Goal: Task Accomplishment & Management: Use online tool/utility

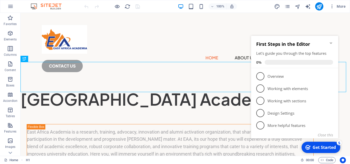
click at [331, 43] on icon "Minimize checklist" at bounding box center [331, 43] width 2 height 2
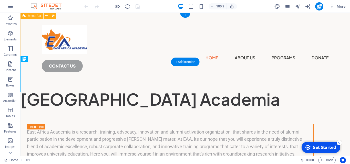
click at [329, 44] on div "Home About us Programs Donate CONTACT us" at bounding box center [184, 47] width 329 height 68
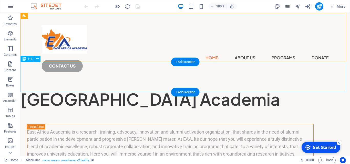
click at [280, 86] on div "​ [GEOGRAPHIC_DATA] Acad emia" at bounding box center [184, 95] width 329 height 30
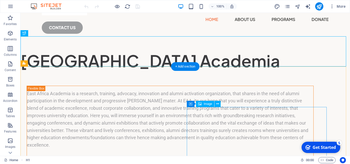
scroll to position [51, 0]
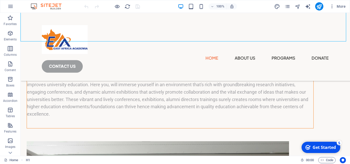
click at [316, 148] on div "Get Started" at bounding box center [323, 148] width 23 height 6
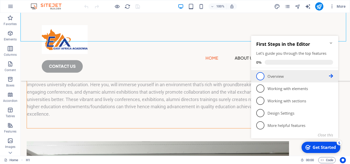
click at [260, 77] on span "1" at bounding box center [260, 76] width 8 height 8
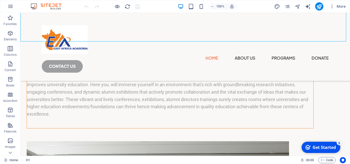
scroll to position [0, 0]
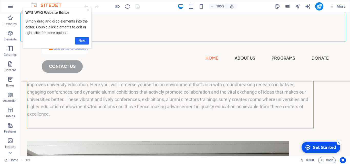
click at [80, 41] on link "Next" at bounding box center [82, 40] width 14 height 7
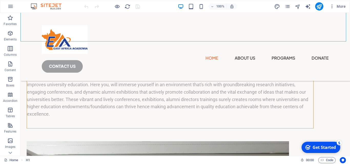
click at [317, 148] on div "Get Started" at bounding box center [323, 148] width 23 height 6
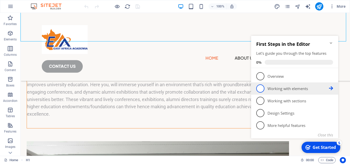
click at [261, 89] on span "2" at bounding box center [260, 88] width 8 height 8
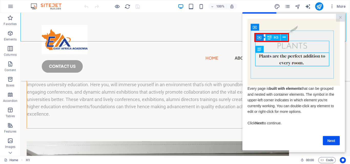
click at [302, 49] on img at bounding box center [293, 52] width 92 height 67
click at [310, 47] on img at bounding box center [293, 52] width 92 height 67
click at [331, 144] on link "Next" at bounding box center [331, 140] width 17 height 9
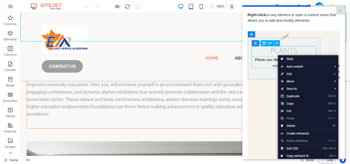
click at [260, 107] on img at bounding box center [293, 103] width 92 height 145
drag, startPoint x: 301, startPoint y: 68, endPoint x: 309, endPoint y: 74, distance: 9.8
click at [309, 74] on img at bounding box center [293, 103] width 92 height 145
drag, startPoint x: 292, startPoint y: 74, endPoint x: 247, endPoint y: 70, distance: 44.8
click at [247, 70] on cue "Right-click on any element to open a context menu that allows you to add and mo…" at bounding box center [293, 114] width 102 height 215
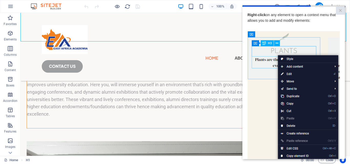
click at [261, 93] on img at bounding box center [293, 103] width 92 height 145
click at [275, 119] on img at bounding box center [293, 103] width 92 height 145
click at [320, 35] on img at bounding box center [293, 103] width 92 height 145
click at [339, 12] on link "×" at bounding box center [340, 11] width 9 height 8
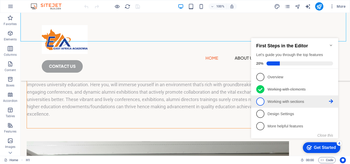
click at [260, 104] on span "3" at bounding box center [260, 102] width 8 height 8
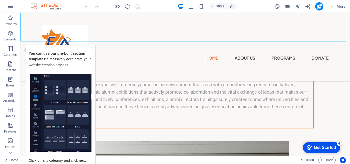
click at [47, 93] on img "Tooltip" at bounding box center [60, 112] width 61 height 78
click at [91, 48] on div "×" at bounding box center [92, 48] width 2 height 6
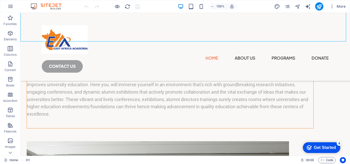
click at [320, 146] on div "Get Started" at bounding box center [325, 147] width 22 height 5
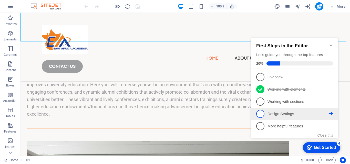
click at [258, 113] on span "4" at bounding box center [260, 114] width 8 height 8
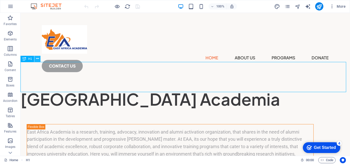
click at [0, 0] on icon at bounding box center [0, 0] width 0 height 0
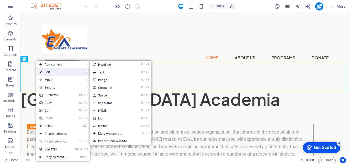
click at [51, 72] on link "⏎ Edit" at bounding box center [53, 72] width 34 height 8
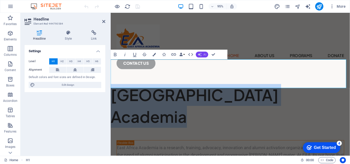
click at [205, 55] on span "AI" at bounding box center [205, 54] width 3 height 3
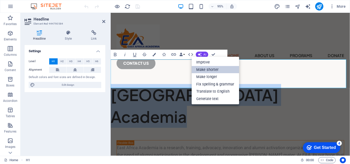
click at [216, 69] on link "Make shorter" at bounding box center [215, 69] width 47 height 7
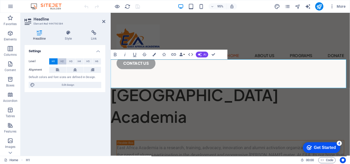
click at [62, 62] on span "H2" at bounding box center [61, 61] width 3 height 6
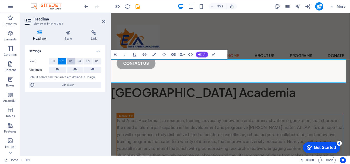
click at [68, 62] on button "H3" at bounding box center [71, 61] width 8 height 6
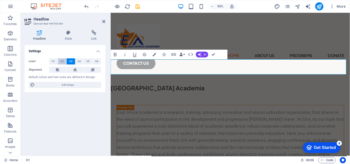
click at [62, 63] on span "H2" at bounding box center [61, 61] width 3 height 6
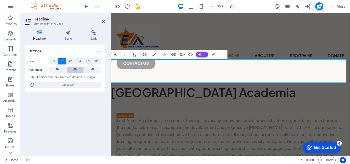
click at [75, 70] on icon at bounding box center [75, 70] width 4 height 6
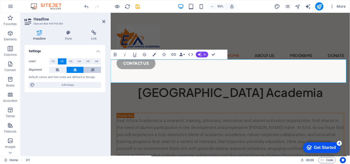
click at [91, 70] on icon at bounding box center [93, 70] width 4 height 6
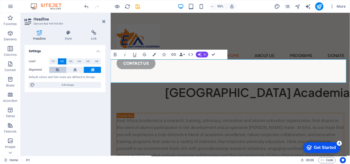
click at [59, 69] on icon at bounding box center [58, 70] width 4 height 6
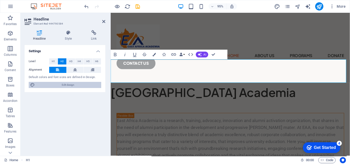
click at [67, 85] on span "Edit design" at bounding box center [67, 85] width 63 height 6
select select "800"
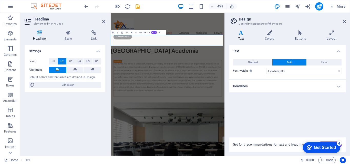
click at [243, 34] on icon at bounding box center [241, 32] width 25 height 5
drag, startPoint x: 241, startPoint y: 34, endPoint x: 234, endPoint y: 57, distance: 24.7
click at [234, 57] on div "Standard Bold Links Font color Font Roboto Font size 18 rem px Line height 1.6 …" at bounding box center [287, 66] width 119 height 25
click at [330, 72] on select "Thin, 100 Extra-light, 200 Light, 300 Regular, 400 Medium, 500 Semi-bold, 600 B…" at bounding box center [304, 71] width 76 height 6
click at [212, 7] on icon "button" at bounding box center [212, 6] width 4 height 3
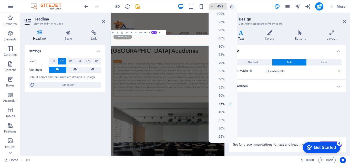
click at [212, 7] on div at bounding box center [175, 82] width 350 height 164
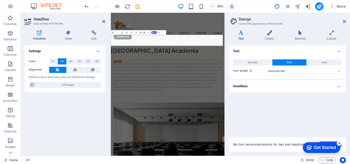
click at [236, 52] on h4 "Text" at bounding box center [287, 49] width 117 height 9
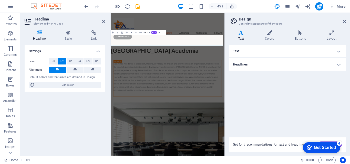
click at [338, 52] on h4 "Text" at bounding box center [287, 51] width 117 height 12
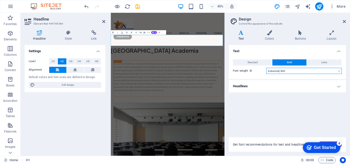
click at [316, 72] on select "Thin, 100 Extra-light, 200 Light, 300 Regular, 400 Medium, 500 Semi-bold, 600 B…" at bounding box center [304, 71] width 76 height 6
click at [247, 125] on div "Text Standard Bold Links Font color Font Roboto Font size 18 rem px Line height…" at bounding box center [287, 88] width 117 height 86
click at [289, 61] on span "Bold" at bounding box center [289, 62] width 5 height 6
click at [271, 32] on icon at bounding box center [269, 32] width 28 height 5
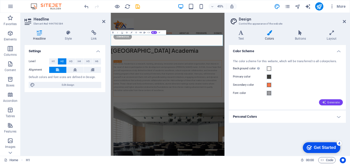
click at [331, 101] on span "Generate" at bounding box center [331, 102] width 18 height 4
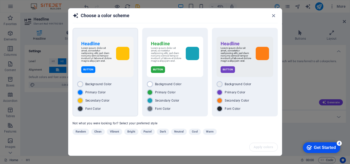
click at [118, 77] on div "Headline Lorem ipsum dolor sit amet, consetetur sadipscing elitr, sed diam nonu…" at bounding box center [105, 57] width 56 height 40
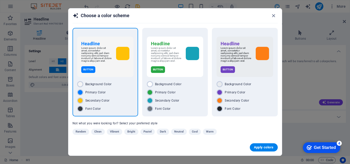
click at [261, 152] on div "Apply colors" at bounding box center [174, 147] width 213 height 16
click at [260, 148] on span "Apply colors" at bounding box center [264, 147] width 20 height 4
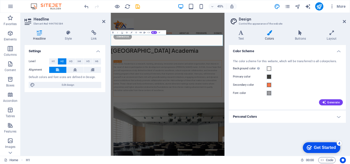
click at [277, 125] on div "Color Scheme The color scheme for this website, which will be transferred to al…" at bounding box center [287, 98] width 117 height 107
click at [298, 34] on icon at bounding box center [300, 32] width 30 height 5
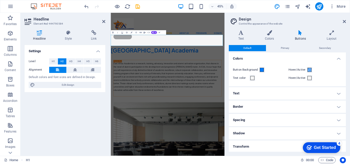
click at [337, 94] on h4 "Text" at bounding box center [287, 93] width 117 height 12
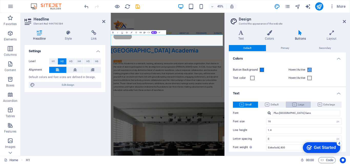
click at [297, 105] on span "Large" at bounding box center [298, 105] width 12 height 6
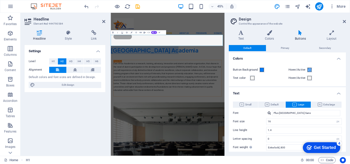
drag, startPoint x: 113, startPoint y: 79, endPoint x: 235, endPoint y: 69, distance: 122.3
click at [235, 87] on h2 "[GEOGRAPHIC_DATA] Academia" at bounding box center [237, 95] width 253 height 17
click at [112, 33] on icon "button" at bounding box center [112, 32] width 3 height 3
click at [261, 87] on h2 "[GEOGRAPHIC_DATA] Academia" at bounding box center [237, 95] width 253 height 17
click at [67, 33] on icon at bounding box center [68, 32] width 24 height 5
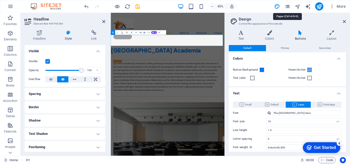
click at [287, 8] on icon "pages" at bounding box center [287, 7] width 6 height 6
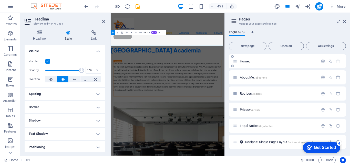
click at [237, 63] on icon at bounding box center [235, 61] width 4 height 4
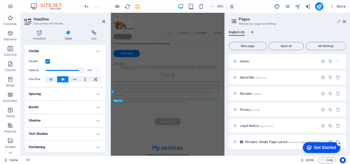
scroll to position [923, 0]
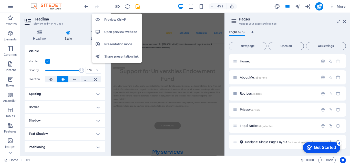
click at [113, 19] on h6 "Preview Ctrl+P" at bounding box center [121, 20] width 34 height 6
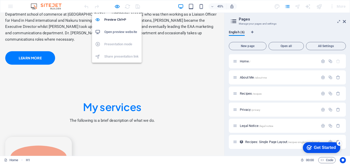
scroll to position [0, 0]
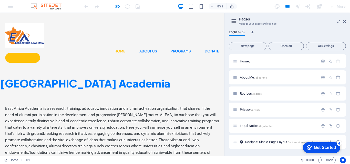
drag, startPoint x: 138, startPoint y: 78, endPoint x: 157, endPoint y: 73, distance: 20.5
click at [140, 87] on h2 "[GEOGRAPHIC_DATA] Academia" at bounding box center [132, 95] width 264 height 17
click at [345, 23] on icon at bounding box center [344, 21] width 3 height 4
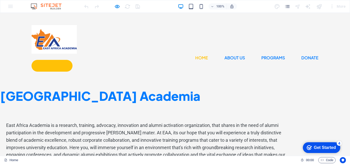
click at [195, 54] on link "Home" at bounding box center [201, 58] width 13 height 8
click at [224, 54] on link "About us" at bounding box center [234, 58] width 20 height 8
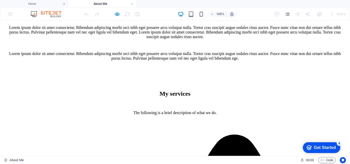
scroll to position [978, 0]
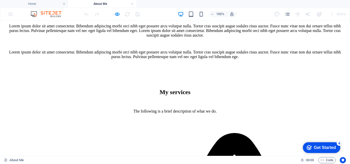
drag, startPoint x: 189, startPoint y: 34, endPoint x: 189, endPoint y: 37, distance: 2.9
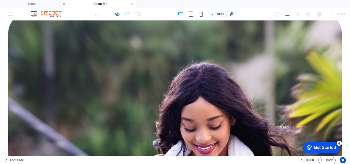
scroll to position [568, 0]
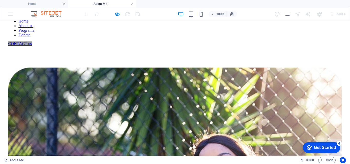
scroll to position [0, 0]
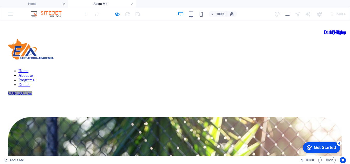
click at [120, 69] on nav "Home About us Programs Donate" at bounding box center [174, 78] width 333 height 18
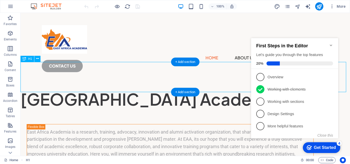
click at [189, 81] on div "​ [GEOGRAPHIC_DATA] Acad emia" at bounding box center [184, 95] width 329 height 30
click at [182, 83] on div "​ [GEOGRAPHIC_DATA] Acad emia" at bounding box center [184, 95] width 329 height 30
click at [22, 83] on div "​ [GEOGRAPHIC_DATA] Acad emia" at bounding box center [184, 95] width 329 height 30
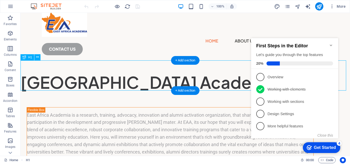
scroll to position [26, 0]
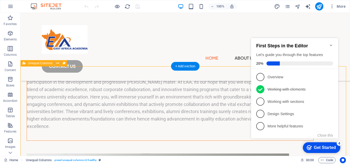
scroll to position [51, 0]
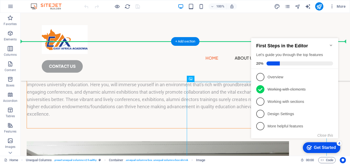
drag, startPoint x: 208, startPoint y: 105, endPoint x: 205, endPoint y: 68, distance: 37.0
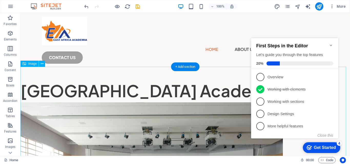
scroll to position [0, 0]
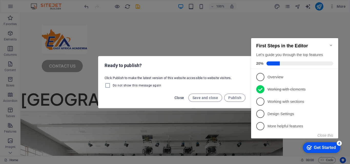
click at [184, 97] on span "Close" at bounding box center [179, 98] width 10 height 4
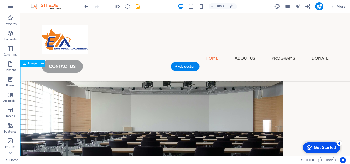
scroll to position [77, 0]
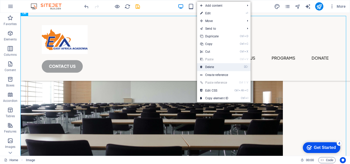
click at [214, 67] on link "⌦ Delete" at bounding box center [214, 67] width 34 height 8
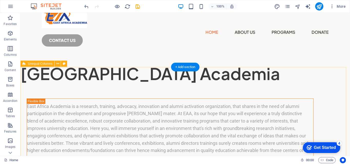
scroll to position [0, 0]
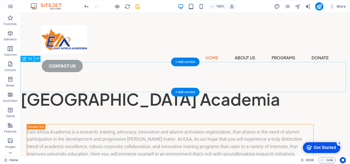
click at [22, 82] on div "​ [GEOGRAPHIC_DATA] Acad emia" at bounding box center [184, 95] width 329 height 30
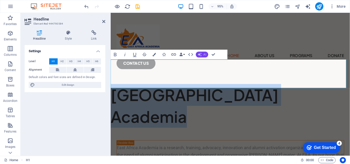
click at [202, 55] on button "AI" at bounding box center [202, 55] width 12 height 6
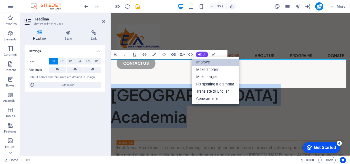
click at [214, 62] on link "Improve" at bounding box center [215, 62] width 47 height 7
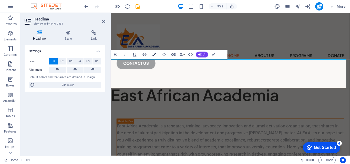
click at [152, 57] on button "Colors" at bounding box center [154, 55] width 9 height 10
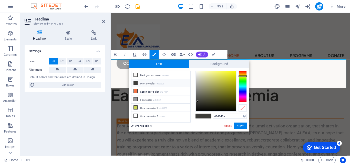
type input "#3a3a3d"
click at [243, 91] on div at bounding box center [242, 87] width 8 height 32
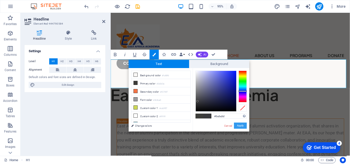
click at [238, 127] on button "Apply" at bounding box center [240, 126] width 13 height 6
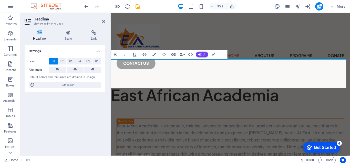
click at [287, 88] on h1 "East African Academia​ ​" at bounding box center [237, 99] width 252 height 23
click at [205, 88] on h1 "East African Academia​ ​" at bounding box center [237, 99] width 252 height 23
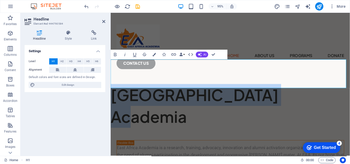
drag, startPoint x: 281, startPoint y: 85, endPoint x: 109, endPoint y: 86, distance: 171.8
drag, startPoint x: 138, startPoint y: 86, endPoint x: 330, endPoint y: 72, distance: 192.5
click at [330, 88] on h1 "[GEOGRAPHIC_DATA] Academia" at bounding box center [237, 111] width 252 height 46
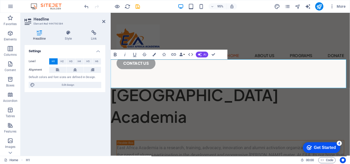
click at [115, 56] on icon "button" at bounding box center [115, 54] width 3 height 3
click at [148, 88] on h1 "East Africa Academia ​" at bounding box center [237, 111] width 252 height 46
drag, startPoint x: 61, startPoint y: 85, endPoint x: 189, endPoint y: 112, distance: 130.3
click at [61, 85] on span "Edit design" at bounding box center [67, 85] width 63 height 6
select select "800"
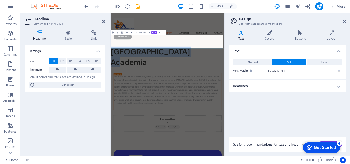
drag, startPoint x: 278, startPoint y: 81, endPoint x: 110, endPoint y: 79, distance: 168.0
click at [111, 88] on h1 "East Africa Academia ​" at bounding box center [237, 111] width 253 height 46
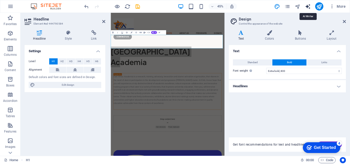
select select "English"
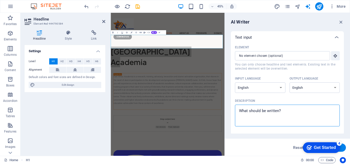
click at [297, 114] on textarea "Description x ​" at bounding box center [287, 115] width 100 height 17
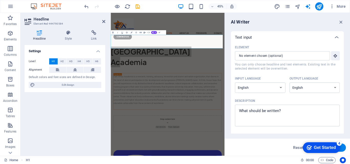
click at [245, 142] on div "Reset Generate text" at bounding box center [287, 147] width 125 height 17
click at [336, 37] on icon at bounding box center [336, 37] width 6 height 6
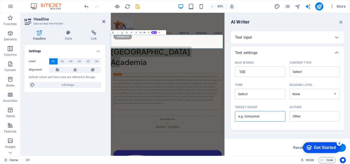
click at [268, 117] on input "Target group ​" at bounding box center [260, 116] width 50 height 8
drag, startPoint x: 323, startPoint y: 144, endPoint x: 304, endPoint y: 145, distance: 19.5
click at [304, 145] on div "checkmark Get Started 4" at bounding box center [321, 147] width 37 height 11
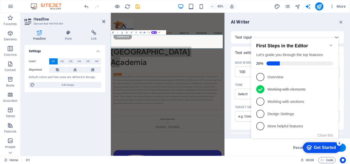
click at [270, 144] on div "checkmark Get Started 4 First Steps in the Editor Let's guide you through the t…" at bounding box center [295, 93] width 93 height 124
click at [246, 146] on div "Reset Generate text" at bounding box center [287, 148] width 117 height 8
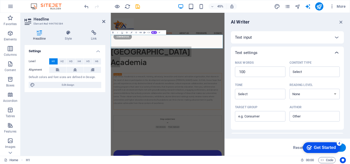
click at [333, 52] on icon at bounding box center [336, 53] width 6 height 6
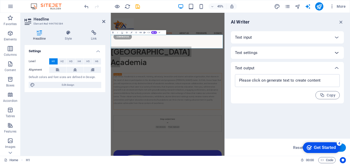
click at [335, 52] on icon at bounding box center [336, 53] width 6 height 6
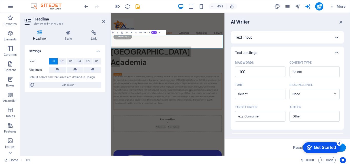
click at [337, 39] on icon at bounding box center [336, 37] width 6 height 6
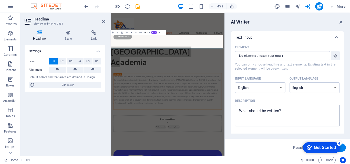
type textarea "x"
click at [296, 114] on textarea "Description x ​" at bounding box center [287, 115] width 100 height 17
type textarea "D"
type textarea "x"
type textarea "D"
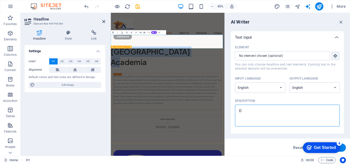
drag, startPoint x: 220, startPoint y: 121, endPoint x: 268, endPoint y: 82, distance: 61.6
type textarea "x"
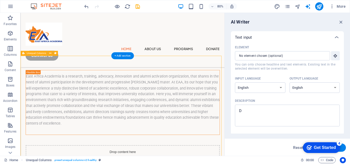
scroll to position [51, 0]
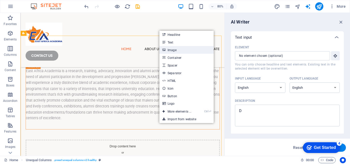
drag, startPoint x: 191, startPoint y: 52, endPoint x: 201, endPoint y: 193, distance: 141.5
click at [191, 52] on link "Image" at bounding box center [186, 50] width 54 height 8
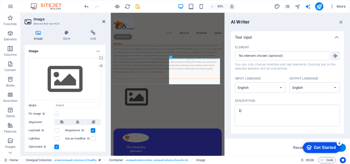
click at [56, 114] on label at bounding box center [56, 114] width 5 height 5
click at [0, 0] on input "Fit image Automatically fit image to a fixed width and height" at bounding box center [0, 0] width 0 height 0
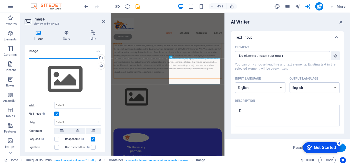
click at [68, 82] on div "Drag files here, click to choose files or select files from Files or our free s…" at bounding box center [65, 79] width 72 height 42
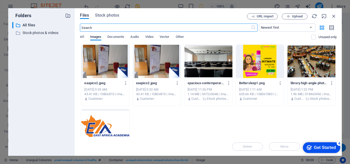
click at [152, 69] on div at bounding box center [157, 61] width 48 height 33
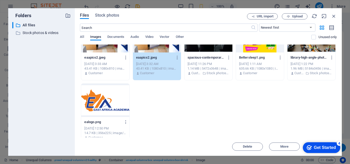
scroll to position [33, 0]
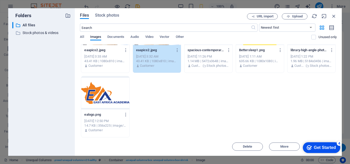
drag, startPoint x: 14, startPoint y: 9, endPoint x: 189, endPoint y: 130, distance: 212.6
click at [189, 130] on div "eaapics2.jpeg eaapics2.jpeg Jan 9, 2025 3:33 AM 43.41 KB | 1080x810 | image/jpe…" at bounding box center [208, 75] width 257 height 126
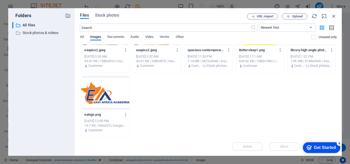
scroll to position [0, 0]
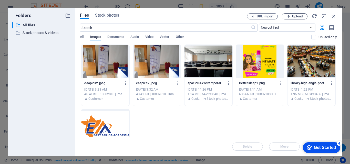
click at [293, 18] on span "Upload" at bounding box center [297, 16] width 10 height 3
click at [167, 63] on div at bounding box center [157, 61] width 48 height 33
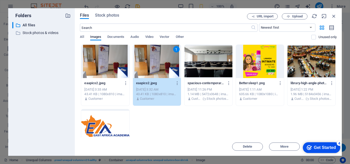
drag, startPoint x: 345, startPoint y: 77, endPoint x: 350, endPoint y: 106, distance: 29.0
click at [350, 106] on div "Folders ​ All files All files ​ Stock photos & videos Stock photos & videos Fil…" at bounding box center [175, 82] width 350 height 164
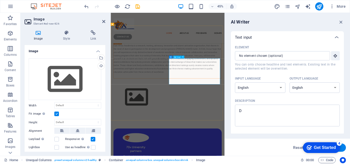
click at [49, 83] on div "Drag files here, click to choose files or select files from Files or our free s…" at bounding box center [65, 79] width 72 height 42
click at [49, 83] on body "eastafricaacademia.com Home Favorites Elements Columns Content Boxes Accordion …" at bounding box center [175, 82] width 350 height 164
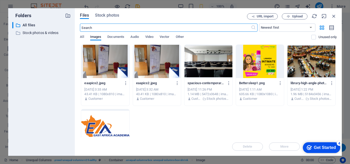
click at [151, 68] on div at bounding box center [157, 61] width 48 height 33
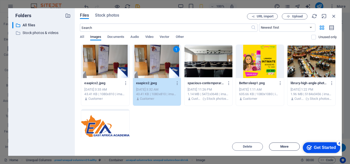
click at [287, 147] on span "Move" at bounding box center [284, 146] width 8 height 3
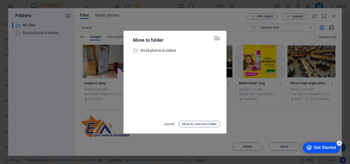
click at [259, 121] on div "Move to folder ​ Stock photos & videos Stock photos & videos Cancel Move to sel…" at bounding box center [175, 82] width 350 height 164
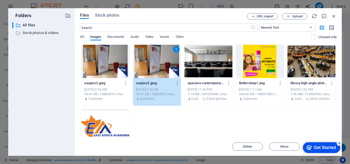
click at [309, 146] on icon "Get Started 4 items remaining, 20% complete" at bounding box center [308, 147] width 5 height 5
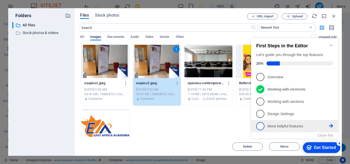
click at [265, 126] on link "5 More helpful features - incomplete" at bounding box center [294, 126] width 77 height 8
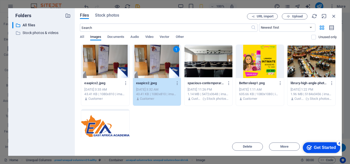
drag, startPoint x: 308, startPoint y: 148, endPoint x: 357, endPoint y: 225, distance: 91.2
click at [308, 148] on icon "Get Started 4 items remaining, 20% complete" at bounding box center [308, 147] width 5 height 5
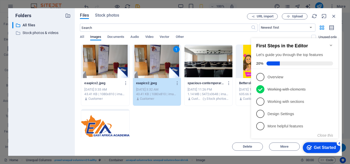
click at [263, 113] on span "4" at bounding box center [260, 114] width 8 height 8
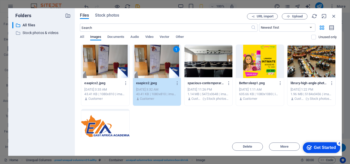
click at [316, 148] on div "Get Started" at bounding box center [325, 147] width 22 height 5
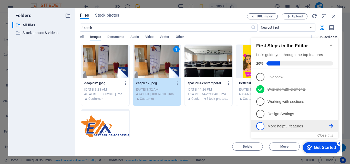
click at [261, 125] on span "5" at bounding box center [260, 126] width 8 height 8
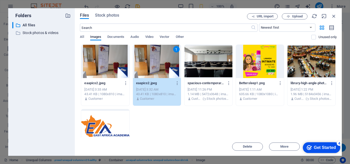
click at [336, 150] on div "Get Started" at bounding box center [325, 147] width 22 height 5
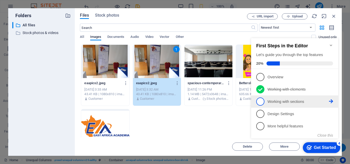
click at [262, 100] on span "3" at bounding box center [260, 102] width 8 height 8
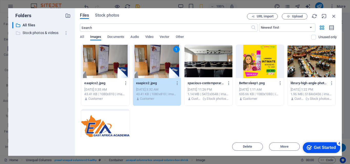
click at [36, 34] on p "Stock photos & videos" at bounding box center [42, 33] width 39 height 6
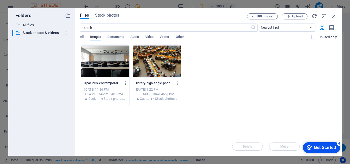
click at [24, 26] on p "All files" at bounding box center [42, 25] width 39 height 6
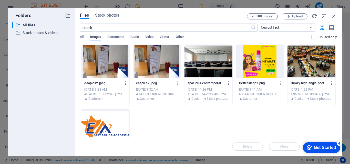
click at [108, 75] on div at bounding box center [105, 61] width 48 height 33
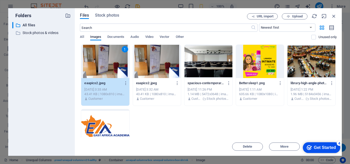
click at [108, 74] on div "1" at bounding box center [105, 61] width 48 height 33
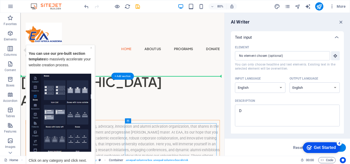
drag, startPoint x: 190, startPoint y: 64, endPoint x: 204, endPoint y: 117, distance: 54.7
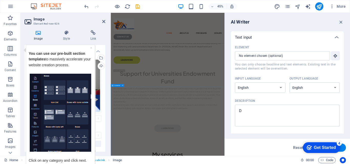
scroll to position [1000, 0]
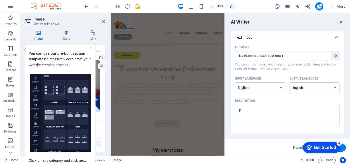
click at [338, 144] on div "4" at bounding box center [338, 143] width 5 height 5
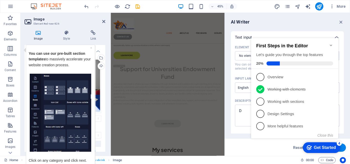
click at [343, 143] on div "Reset Generate text" at bounding box center [287, 147] width 125 height 17
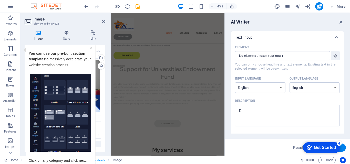
click at [342, 146] on div "4" at bounding box center [338, 143] width 5 height 5
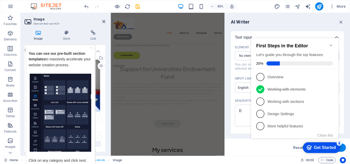
click at [338, 143] on div "4" at bounding box center [338, 143] width 5 height 5
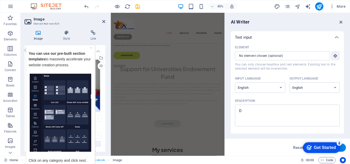
click at [341, 20] on icon "button" at bounding box center [341, 22] width 6 height 6
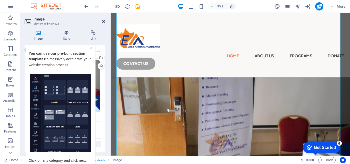
click at [105, 22] on icon at bounding box center [103, 21] width 3 height 4
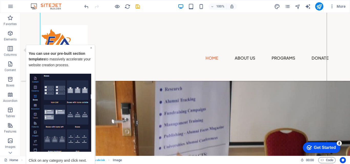
click at [92, 48] on link "×" at bounding box center [91, 48] width 2 height 4
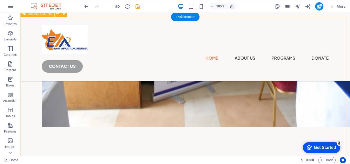
scroll to position [230, 0]
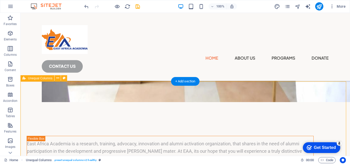
scroll to position [307, 0]
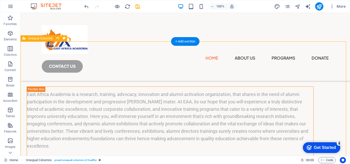
click at [250, 105] on div "East Africa Academia is a research, training, advocacy, innovation and alumni a…" at bounding box center [184, 127] width 329 height 108
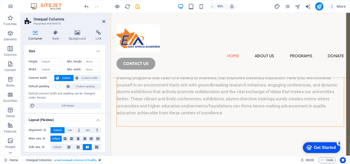
click at [258, 108] on div "East Africa Academia is a research, training, advocacy, innovation and alumni a…" at bounding box center [237, 95] width 252 height 115
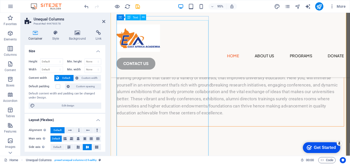
click at [166, 98] on div "East Africa Academia is a research, training, advocacy, innovation and alumni a…" at bounding box center [236, 89] width 239 height 66
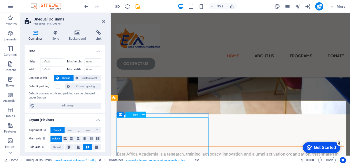
scroll to position [230, 0]
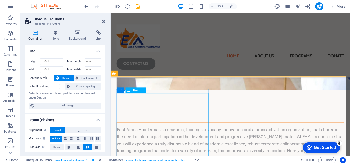
click at [164, 132] on div "East Africa Academia is a research, training, advocacy, innovation and alumni a…" at bounding box center [236, 165] width 239 height 66
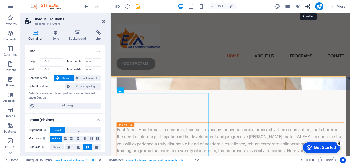
select select "English"
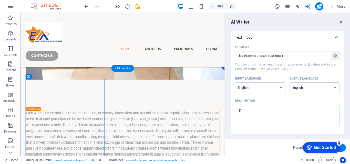
drag, startPoint x: 124, startPoint y: 165, endPoint x: 204, endPoint y: 99, distance: 103.5
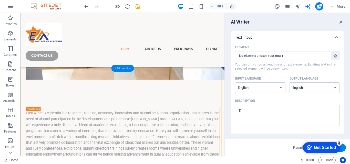
drag, startPoint x: 127, startPoint y: 70, endPoint x: 78, endPoint y: 155, distance: 98.4
click at [127, 70] on div "+ Add section" at bounding box center [122, 68] width 23 height 7
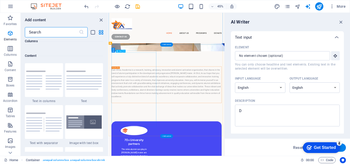
scroll to position [896, 0]
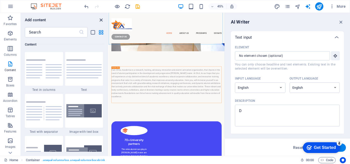
click at [100, 20] on icon "close panel" at bounding box center [101, 20] width 6 height 6
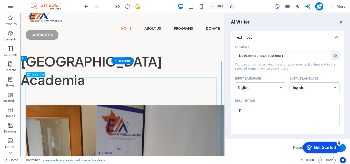
scroll to position [0, 0]
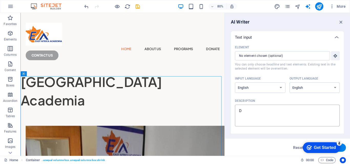
type textarea "x"
click at [243, 111] on textarea "D" at bounding box center [287, 115] width 100 height 17
type textarea "DE"
type textarea "x"
type textarea "DES"
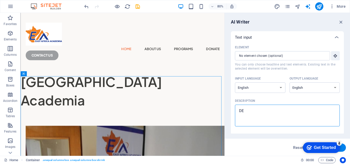
type textarea "x"
type textarea "DESC"
type textarea "x"
type textarea "DESCR"
type textarea "x"
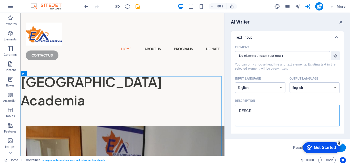
type textarea "DESCRI"
type textarea "x"
type textarea "DESCRIB"
type textarea "x"
type textarea "DESCRIBE"
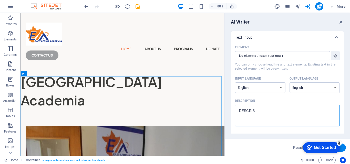
type textarea "x"
type textarea "DESCRIBE"
type textarea "x"
type textarea "DESCRIBE A"
type textarea "x"
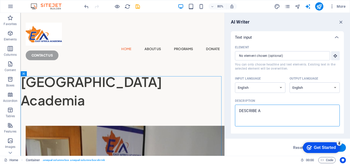
type textarea "DESCRIBE AB"
type textarea "x"
type textarea "DESCRIBE ABO"
type textarea "x"
type textarea "DESCRIBE ABOU"
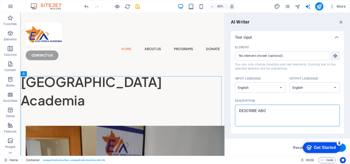
type textarea "x"
type textarea "DESCRIBE ABOUT"
type textarea "x"
type textarea "DESCRIBE ABOUT"
type textarea "x"
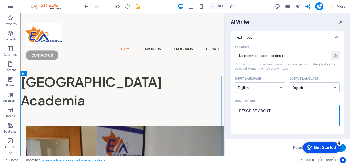
type textarea "DESCRIBE ABOUT E"
type textarea "x"
type textarea "DESCRIBE ABOUT EA"
type textarea "x"
type textarea "DESCRIBE ABOUT EAS"
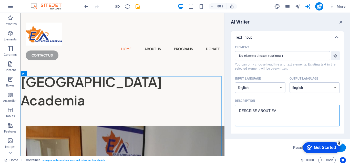
type textarea "x"
type textarea "DESCRIBE ABOUT EAST"
type textarea "x"
type textarea "DESCRIBE ABOUT EAST"
type textarea "x"
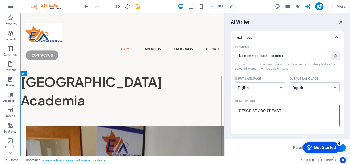
type textarea "DESCRIBE ABOUT EAST A"
type textarea "x"
type textarea "DESCRIBE ABOUT EAST AF"
type textarea "x"
type textarea "DESCRIBE ABOUT EAST AFR"
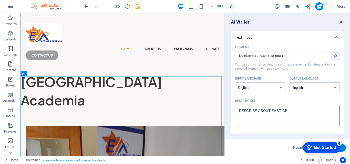
type textarea "x"
type textarea "DESCRIBE ABOUT EAST AFRI"
type textarea "x"
type textarea "DESCRIBE ABOUT EAST AFRIC"
type textarea "x"
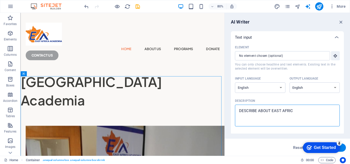
type textarea "DESCRIBE ABOUT EAST AFRICA"
type textarea "x"
type textarea "DESCRIBE ABOUT EAST AFRICAS"
type textarea "x"
type textarea "DESCRIBE ABOUT EAST AFRICAS"
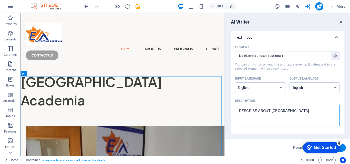
type textarea "x"
type textarea "DESCRIBE ABOUT EAST AFRICAS"
type textarea "x"
type textarea "DESCRIBE ABOUT EAST AFRICA"
type textarea "x"
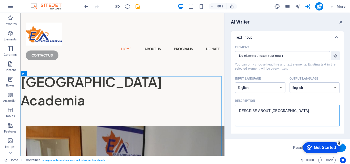
type textarea "DESCRIBE ABOUT EAST AFRICA"
type textarea "x"
type textarea "DESCRIBE ABOUT EAST AFRICA A"
type textarea "x"
type textarea "DESCRIBE ABOUT EAST AFRICA AC"
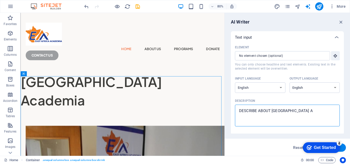
type textarea "x"
type textarea "DESCRIBE ABOUT EAST AFRICA ACA"
type textarea "x"
type textarea "DESCRIBE ABOUT EAST AFRICA ACAD"
type textarea "x"
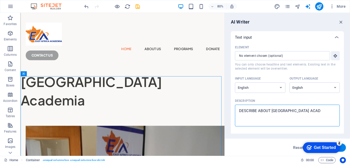
type textarea "DESCRIBE ABOUT EAST AFRICA ACADE"
type textarea "x"
type textarea "DESCRIBE ABOUT EAST AFRICA ACADEM"
type textarea "x"
type textarea "DESCRIBE ABOUT EAST AFRICA ACADEMI"
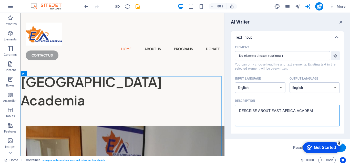
type textarea "x"
type textarea "DESCRIBE ABOUT EAST AFRICA ACADEMIA"
type textarea "x"
type textarea "DESCRIBE ABOUT EAST AFRICA ACADEMIA"
type textarea "x"
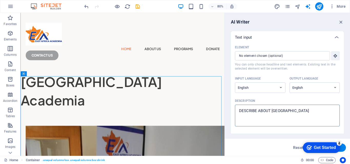
type textarea "DESCRIBE ABOUT EAST AFRICA ACADEMIA A"
type textarea "x"
type textarea "DESCRIBE ABOUT EAST AFRICA ACADEMIA AN"
type textarea "x"
type textarea "DESCRIBE ABOUT EAST AFRICA ACADEMIA AND"
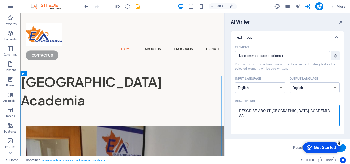
type textarea "x"
type textarea "DESCRIBE ABOUT EAST AFRICA ACADEMIA AND"
type textarea "x"
type textarea "DESCRIBE ABOUT EAST AFRICA ACADEMIA AND I"
type textarea "x"
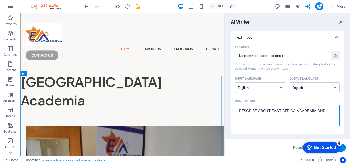
type textarea "DESCRIBE ABOUT EAST AFRICA ACADEMIA AND IT"
type textarea "x"
type textarea "DESCRIBE ABOUT EAST AFRICA ACADEMIA AND ITS"
type textarea "x"
type textarea "DESCRIBE ABOUT EAST AFRICA ACADEMIA AND ITS"
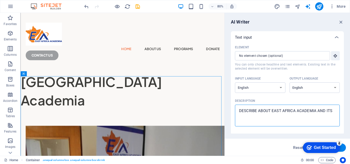
type textarea "x"
type textarea "DESCRIBE ABOUT EAST AFRICA ACADEMIA AND ITS R"
type textarea "x"
type textarea "DESCRIBE ABOUT EAST AFRICA ACADEMIA AND ITS RO"
type textarea "x"
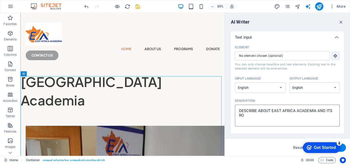
type textarea "DESCRIBE ABOUT EAST AFRICA ACADEMIA AND ITS ROL"
type textarea "x"
type textarea "DESCRIBE ABOUT EAST AFRICA ACADEMIA AND ITS ROLE"
type textarea "x"
type textarea "DESCRIBE ABOUT EAST AFRICA ACADEMIA AND ITS ROLE"
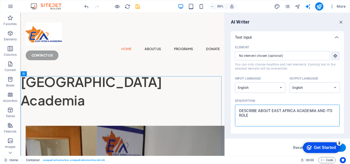
type textarea "x"
type textarea "DESCRIBE ABOUT EAST AFRICA ACADEMIA AND ITS ROLE I"
type textarea "x"
type textarea "DESCRIBE ABOUT EAST AFRICA ACADEMIA AND ITS ROLE IN"
type textarea "x"
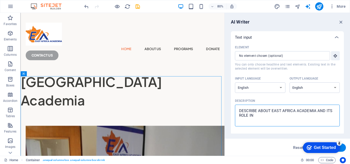
type textarea "DESCRIBE ABOUT EAST AFRICA ACADEMIA AND ITS ROLE IN"
type textarea "x"
type textarea "DESCRIBE ABOUT EAST AFRICA ACADEMIA AND ITS ROLE IN S"
type textarea "x"
type textarea "DESCRIBE ABOUT EAST AFRICA ACADEMIA AND ITS ROLE IN SU"
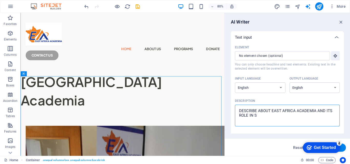
type textarea "x"
type textarea "DESCRIBE ABOUT EAST AFRICA ACADEMIA AND ITS ROLE IN SUP"
type textarea "x"
type textarea "DESCRIBE ABOUT EAST AFRICA ACADEMIA AND ITS ROLE IN SUPP"
type textarea "x"
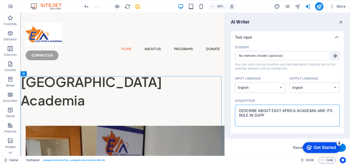
type textarea "DESCRIBE ABOUT EAST AFRICA ACADEMIA AND ITS ROLE IN SUPPO"
type textarea "x"
type textarea "DESCRIBE ABOUT EAST AFRICA ACADEMIA AND ITS ROLE IN SUPPOR"
type textarea "x"
type textarea "DESCRIBE ABOUT EAST AFRICA ACADEMIA AND ITS ROLE IN SUPPORT"
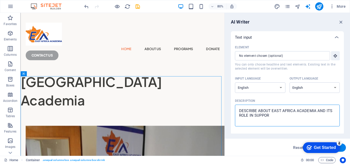
type textarea "x"
type textarea "DESCRIBE ABOUT EAST AFRICA ACADEMIA AND ITS ROLE IN SUPPORT"
type textarea "x"
type textarea "DESCRIBE ABOUT EAST AFRICA ACADEMIA AND ITS ROLE IN SUPPORT F"
type textarea "x"
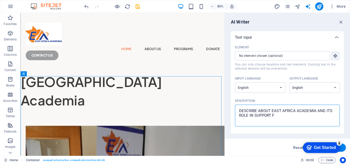
type textarea "DESCRIBE ABOUT EAST AFRICA ACADEMIA AND ITS ROLE IN SUPPORT FO"
type textarea "x"
type textarea "DESCRIBE ABOUT EAST AFRICA ACADEMIA AND ITS ROLE IN SUPPORT FOR"
type textarea "x"
type textarea "DESCRIBE ABOUT EAST AFRICA ACADEMIA AND ITS ROLE IN SUPPORT FOR"
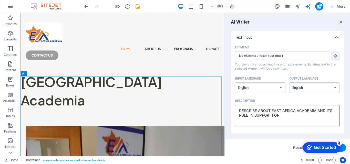
type textarea "x"
type textarea "DESCRIBE ABOUT EAST AFRICA ACADEMIA AND ITS ROLE IN SUPPORT FOR YU"
type textarea "x"
type textarea "DESCRIBE ABOUT EAST AFRICA ACADEMIA AND ITS ROLE IN SUPPORT FOR Y"
type textarea "x"
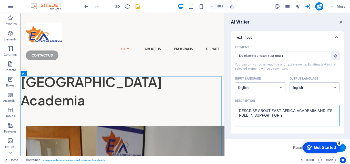
type textarea "DESCRIBE ABOUT EAST AFRICA ACADEMIA AND ITS ROLE IN SUPPORT FOR YU"
type textarea "x"
type textarea "DESCRIBE ABOUT EAST AFRICA ACADEMIA AND ITS ROLE IN SUPPORT FOR YUN"
type textarea "x"
type textarea "DESCRIBE ABOUT EAST AFRICA ACADEMIA AND ITS ROLE IN SUPPORT FOR YUNI"
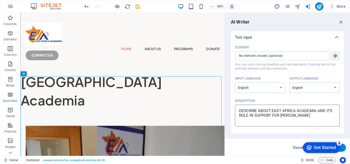
type textarea "x"
type textarea "DESCRIBE ABOUT EAST AFRICA ACADEMIA AND ITS ROLE IN SUPPORT FOR YUNIV"
type textarea "x"
type textarea "DESCRIBE ABOUT EAST AFRICA ACADEMIA AND ITS ROLE IN SUPPORT FOR YUNIVE"
type textarea "x"
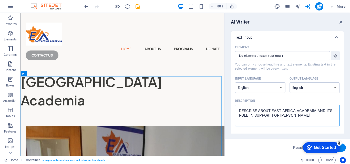
type textarea "DESCRIBE ABOUT EAST AFRICA ACADEMIA AND ITS ROLE IN SUPPORT FOR YUNIVER"
type textarea "x"
type textarea "DESCRIBE ABOUT EAST AFRICA ACADEMIA AND ITS ROLE IN SUPPORT FOR YUNIVERS"
type textarea "x"
type textarea "DESCRIBE ABOUT EAST AFRICA ACADEMIA AND ITS ROLE IN SUPPORT FOR YUNIVERSI"
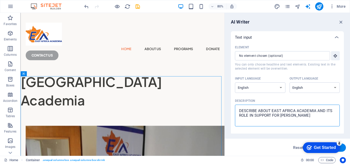
type textarea "x"
type textarea "DESCRIBE ABOUT EAST AFRICA ACADEMIA AND ITS ROLE IN SUPPORT FOR YUNIVERSIT"
type textarea "x"
type textarea "DESCRIBE ABOUT EAST AFRICA ACADEMIA AND ITS ROLE IN SUPPORT FOR YUNIVERSITY"
type textarea "x"
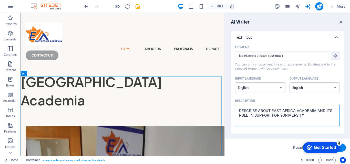
type textarea "DESCRIBE ABOUT EAST AFRICA ACADEMIA AND ITS ROLE IN SUPPORT FOR YUNIVERSITY"
type textarea "x"
type textarea "DESCRIBE ABOUT EAST AFRICA ACADEMIA AND ITS ROLE IN SUPPORT FOR YUNIVERSITY A"
type textarea "x"
type textarea "DESCRIBE ABOUT EAST AFRICA ACADEMIA AND ITS ROLE IN SUPPORT FOR YUNIVERSITY AD"
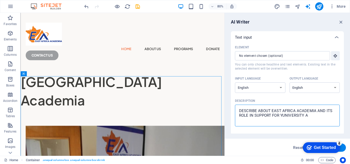
type textarea "x"
type textarea "DESCRIBE ABOUT EAST AFRICA ACADEMIA AND ITS ROLE IN SUPPORT FOR YUNIVERSITY ADV"
type textarea "x"
type textarea "DESCRIBE ABOUT EAST AFRICA ACADEMIA AND ITS ROLE IN SUPPORT FOR YUNIVERSITY ADVA"
type textarea "x"
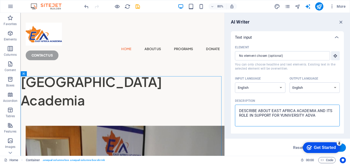
type textarea "DESCRIBE ABOUT EAST AFRICA ACADEMIA AND ITS ROLE IN SUPPORT FOR YUNIVERSITY ADV…"
type textarea "x"
type textarea "DESCRIBE ABOUT EAST AFRICA ACADEMIA AND ITS ROLE IN SUPPORT FOR YUNIVERSITY ADV…"
type textarea "x"
type textarea "DESCRIBE ABOUT EAST AFRICA ACADEMIA AND ITS ROLE IN SUPPORT FOR YUNIVERSITY ADV…"
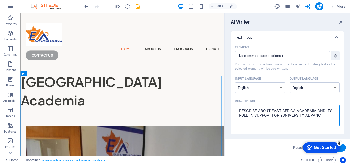
type textarea "x"
type textarea "DESCRIBE ABOUT EAST AFRICA ACADEMIA AND ITS ROLE IN SUPPORT FOR YUNIVERSITY ADV…"
type textarea "x"
type textarea "DESCRIBE ABOUT EAST AFRICA ACADEMIA AND ITS ROLE IN SUPPORT FOR YUNIVERSITY ADV…"
type textarea "x"
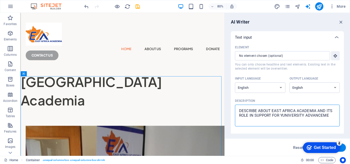
type textarea "DESCRIBE ABOUT EAST AFRICA ACADEMIA AND ITS ROLE IN SUPPORT FOR YUNIVERSITY ADV…"
type textarea "x"
type textarea "DESCRIBE ABOUT EAST AFRICA ACADEMIA AND ITS ROLE IN SUPPORT FOR YUNIVERSITY ADV…"
type textarea "x"
type textarea "DESCRIBE ABOUT EAST AFRICA ACADEMIA AND ITS ROLE IN SUPPORT FOR YUNIVERSITY ADV…"
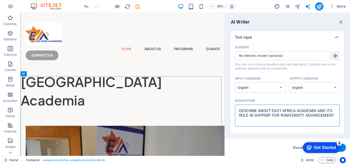
type textarea "x"
type textarea "DESCRIBE ABOUT EAST AFRICA ACADEMIA AND ITS ROLE IN SUPPORT FOR YUNIVERSITY ADV…"
type textarea "x"
type textarea "DESCRIBE ABOUT EAST AFRICA ACADEMIA AND ITS ROLE IN SUPPORT FOR YUNIVERSITY ADV…"
click at [291, 121] on textarea "DESCRIBE ABOUT EAST AFRICA ACADEMIA AND ITS ROLE IN SUPPORT FOR YUNIVERSITY ADV…" at bounding box center [287, 115] width 100 height 17
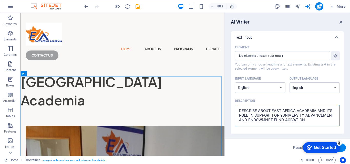
click at [288, 119] on textarea "DESCRIBE ABOUT EAST AFRICA ACADEMIA AND ITS ROLE IN SUPPORT FOR YUNIVERSITY ADV…" at bounding box center [287, 115] width 100 height 17
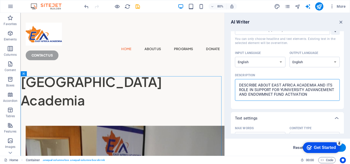
click at [297, 151] on button "Reset" at bounding box center [298, 148] width 16 height 8
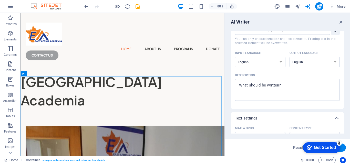
click at [342, 149] on button "Generate text" at bounding box center [328, 148] width 36 height 8
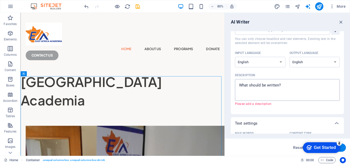
click at [290, 86] on textarea "Description x ​ Please add a description" at bounding box center [287, 90] width 100 height 17
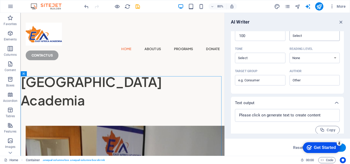
scroll to position [137, 0]
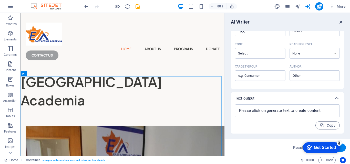
click at [340, 24] on icon "button" at bounding box center [341, 22] width 6 height 6
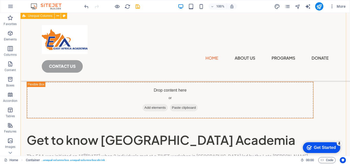
scroll to position [819, 0]
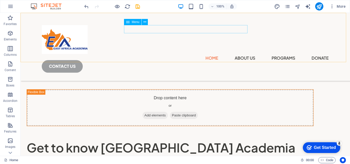
click at [165, 54] on nav "Home About us Programs Donate" at bounding box center [185, 58] width 287 height 8
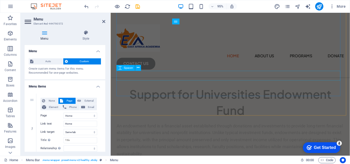
scroll to position [1085, 0]
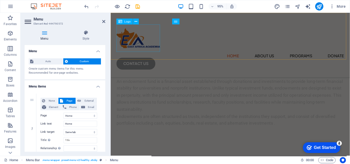
click at [149, 49] on div at bounding box center [236, 39] width 239 height 29
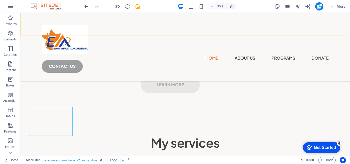
scroll to position [1003, 0]
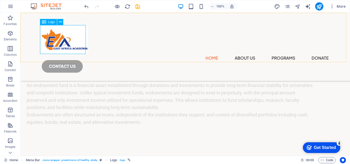
click at [81, 49] on div at bounding box center [185, 39] width 287 height 29
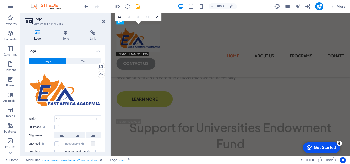
scroll to position [1085, 0]
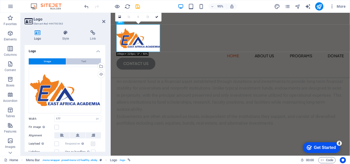
click at [88, 62] on button "Text" at bounding box center [83, 61] width 35 height 6
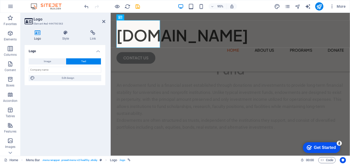
scroll to position [1089, 0]
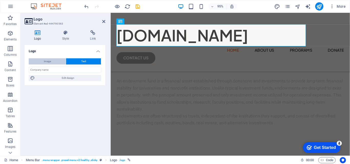
click at [51, 61] on button "Image" at bounding box center [47, 61] width 37 height 6
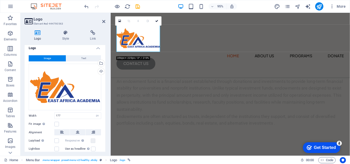
scroll to position [0, 0]
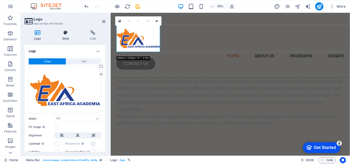
click at [66, 35] on icon at bounding box center [66, 32] width 26 height 5
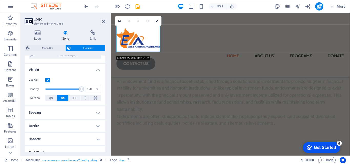
scroll to position [51, 0]
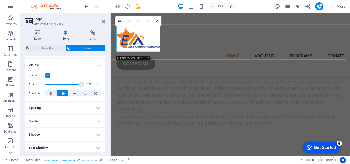
click at [198, 47] on div "Home About us Programs Donate CONTACT us" at bounding box center [237, 47] width 252 height 68
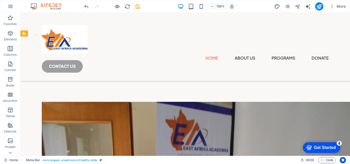
scroll to position [0, 0]
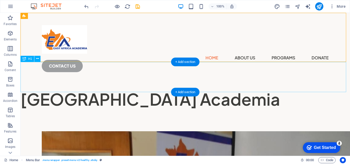
click at [185, 81] on div "​ East Africa Academia" at bounding box center [184, 95] width 329 height 30
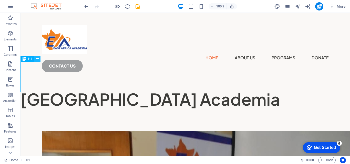
click at [38, 59] on icon at bounding box center [37, 58] width 3 height 5
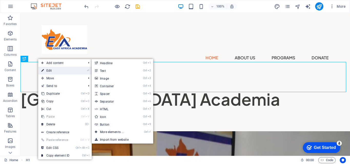
click at [53, 69] on link "⏎ Edit" at bounding box center [55, 71] width 34 height 8
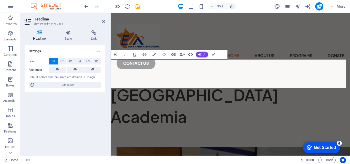
click at [189, 55] on icon "button" at bounding box center [190, 54] width 5 height 3
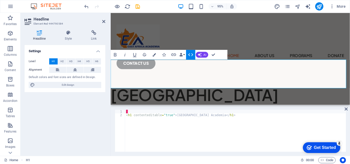
click at [292, 88] on h1 "[GEOGRAPHIC_DATA] Academia" at bounding box center [237, 111] width 252 height 46
click at [345, 109] on icon at bounding box center [345, 109] width 3 height 4
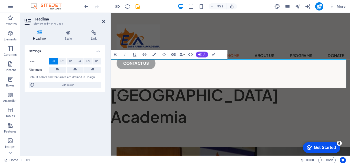
click at [105, 20] on icon at bounding box center [103, 21] width 3 height 4
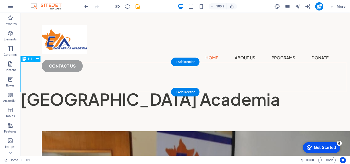
drag, startPoint x: 23, startPoint y: 80, endPoint x: 41, endPoint y: 83, distance: 17.9
click at [41, 83] on div "​ East Africa Academia" at bounding box center [184, 95] width 329 height 30
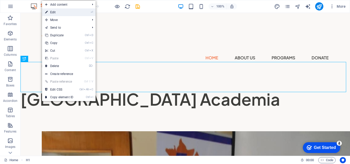
click at [68, 12] on link "⏎ Edit" at bounding box center [59, 12] width 34 height 8
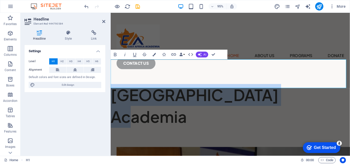
drag, startPoint x: 190, startPoint y: 80, endPoint x: 312, endPoint y: 103, distance: 123.8
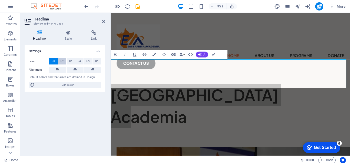
click at [63, 64] on span "H2" at bounding box center [61, 61] width 3 height 6
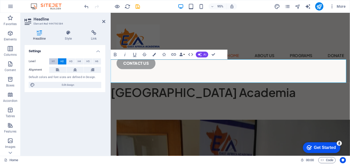
click at [55, 62] on span "H1" at bounding box center [53, 61] width 3 height 6
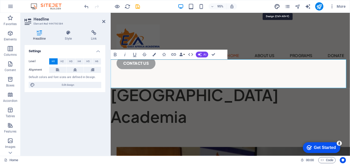
click at [0, 0] on icon "design" at bounding box center [0, 0] width 0 height 0
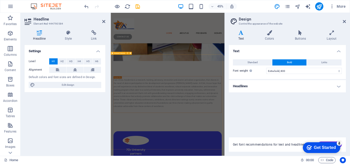
scroll to position [103, 0]
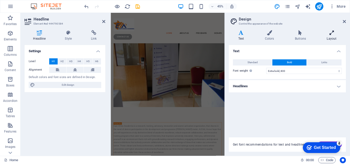
click at [333, 34] on icon at bounding box center [331, 32] width 28 height 5
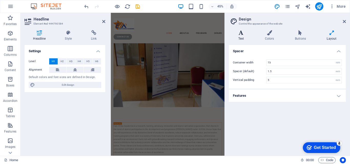
click at [244, 38] on h4 "Text" at bounding box center [242, 35] width 27 height 11
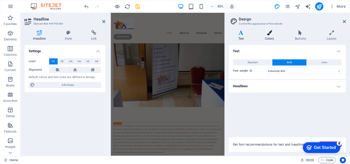
click at [268, 34] on icon at bounding box center [269, 32] width 28 height 5
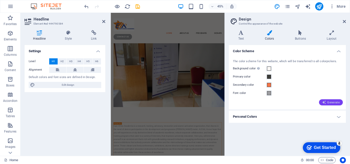
click at [330, 103] on span "Generate" at bounding box center [331, 102] width 18 height 4
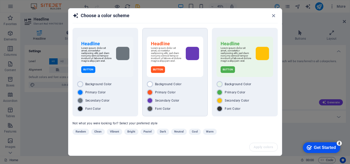
click at [195, 86] on div "Background Color" at bounding box center [175, 84] width 56 height 6
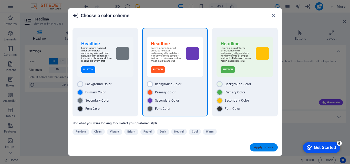
click at [260, 150] on button "Apply colors" at bounding box center [264, 147] width 28 height 8
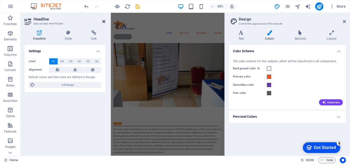
click at [105, 21] on icon at bounding box center [103, 21] width 3 height 4
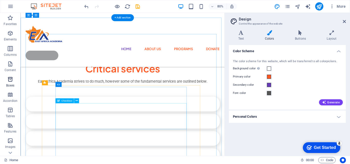
scroll to position [1671, 0]
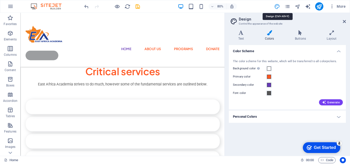
click at [0, 0] on icon "design" at bounding box center [0, 0] width 0 height 0
click at [270, 33] on icon at bounding box center [269, 32] width 28 height 5
click at [334, 103] on span "Generate" at bounding box center [331, 102] width 18 height 4
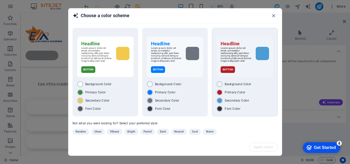
click at [264, 91] on div "Background Color Primary Color Secondary Color Font Color" at bounding box center [244, 96] width 56 height 31
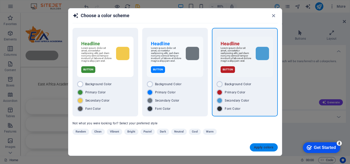
drag, startPoint x: 267, startPoint y: 151, endPoint x: 266, endPoint y: 148, distance: 3.0
click at [267, 150] on button "Apply colors" at bounding box center [264, 147] width 28 height 8
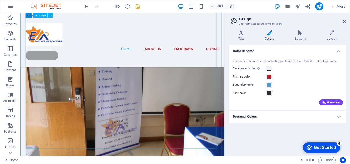
scroll to position [0, 0]
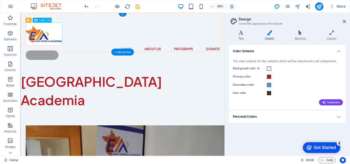
click at [45, 43] on div at bounding box center [148, 39] width 242 height 29
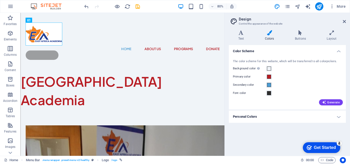
click at [270, 35] on icon at bounding box center [269, 32] width 28 height 5
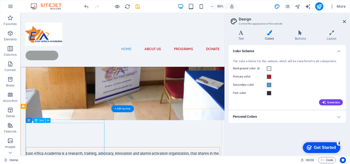
scroll to position [205, 0]
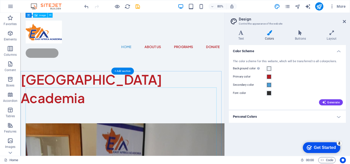
scroll to position [0, 0]
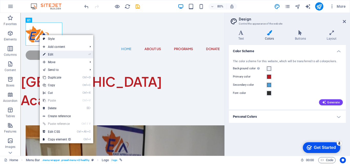
click at [50, 54] on link "⏎ Edit" at bounding box center [57, 55] width 34 height 8
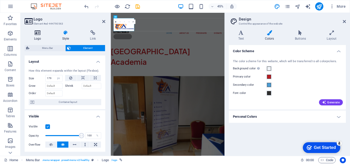
click at [36, 34] on icon at bounding box center [38, 32] width 26 height 5
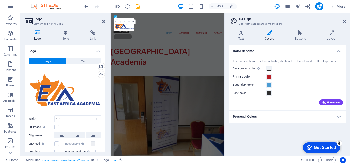
click at [48, 91] on div "Drag files here, click to choose files or select files from Files or our free s…" at bounding box center [65, 90] width 72 height 47
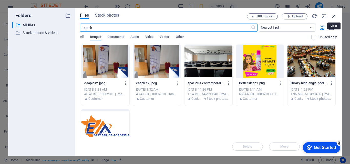
click at [332, 17] on icon "button" at bounding box center [334, 16] width 6 height 6
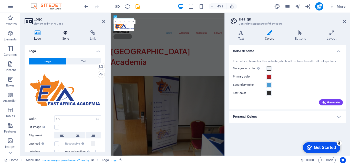
click at [65, 34] on icon at bounding box center [66, 32] width 26 height 5
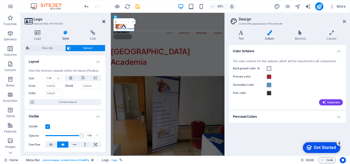
click at [103, 22] on icon at bounding box center [103, 21] width 3 height 4
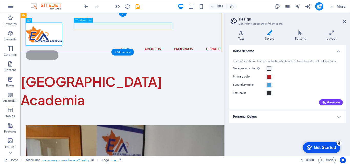
click at [130, 54] on nav "Home About us Programs Donate" at bounding box center [148, 58] width 242 height 8
click at [126, 54] on nav "Home About us Programs Donate" at bounding box center [148, 58] width 242 height 8
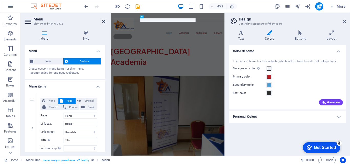
drag, startPoint x: 102, startPoint y: 20, endPoint x: 102, endPoint y: 10, distance: 10.5
click at [102, 20] on icon at bounding box center [103, 21] width 3 height 4
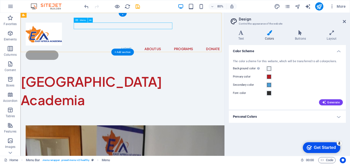
click at [160, 54] on nav "Home About us Programs Donate" at bounding box center [148, 58] width 242 height 8
click at [164, 54] on nav "Home About us Programs Donate" at bounding box center [148, 58] width 242 height 8
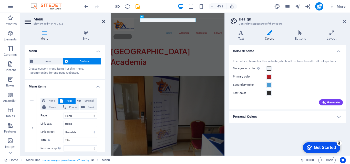
drag, startPoint x: 104, startPoint y: 23, endPoint x: 105, endPoint y: 12, distance: 10.8
click at [104, 23] on icon at bounding box center [103, 21] width 3 height 4
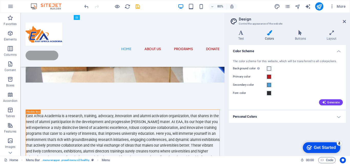
scroll to position [256, 0]
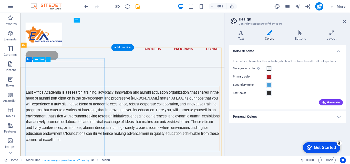
click at [85, 109] on div "East Africa Academia is a research, training, advocacy, innovation and alumni a…" at bounding box center [148, 142] width 242 height 66
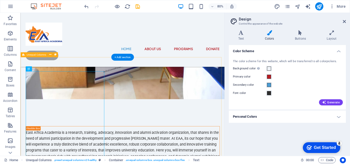
scroll to position [205, 0]
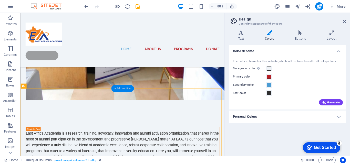
click at [123, 89] on div "+ Add section" at bounding box center [122, 88] width 23 height 7
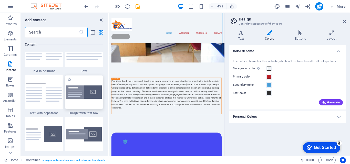
scroll to position [922, 0]
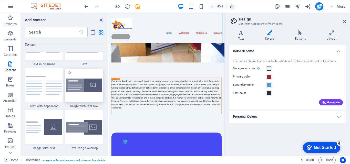
drag, startPoint x: 83, startPoint y: 89, endPoint x: 702, endPoint y: 780, distance: 927.7
click at [83, 89] on img at bounding box center [84, 86] width 36 height 14
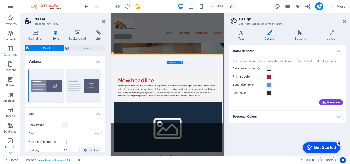
scroll to position [231, 0]
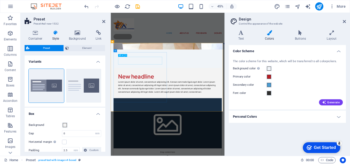
click at [198, 146] on div "New headline" at bounding box center [237, 154] width 220 height 17
click at [217, 146] on div "New headline" at bounding box center [237, 154] width 220 height 17
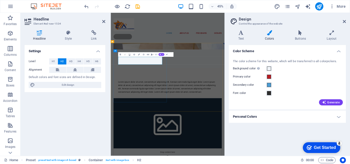
click at [194, 146] on h2 at bounding box center [237, 154] width 220 height 17
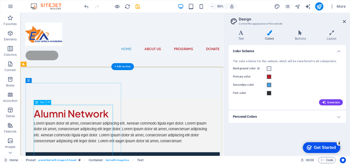
scroll to position [257, 0]
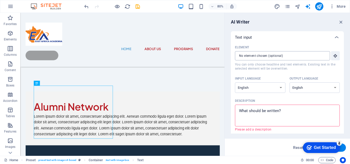
click at [255, 59] on input "Element ​ You can only choose headline and text elements. Existing text in the …" at bounding box center [280, 55] width 91 height 9
click at [267, 56] on input "Element ​ You can only choose headline and text elements. Existing text in the …" at bounding box center [280, 55] width 91 height 9
click at [264, 118] on textarea "Description x ​ Please add a description" at bounding box center [287, 115] width 100 height 17
drag, startPoint x: 344, startPoint y: 66, endPoint x: 344, endPoint y: 73, distance: 6.9
click at [344, 73] on div "AI Writer Text input Element ​ You can only choose headline and text elements. …" at bounding box center [287, 84] width 125 height 143
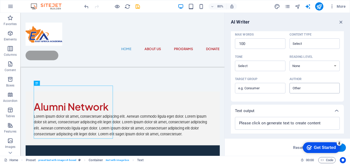
scroll to position [132, 0]
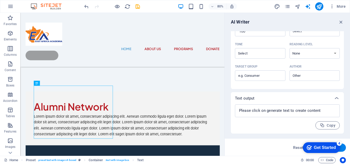
click at [341, 147] on div "checkmark Get Started 4 First Steps in the Editor Let's guide you through the t…" at bounding box center [321, 147] width 44 height 15
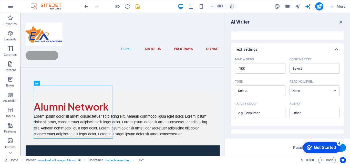
scroll to position [102, 0]
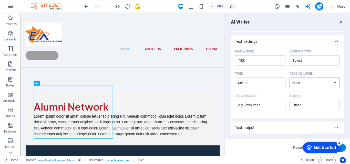
click at [333, 83] on select "None Academic Adult Teen Child" at bounding box center [314, 83] width 50 height 10
click at [289, 78] on select "None Academic Adult Teen Child" at bounding box center [314, 83] width 50 height 10
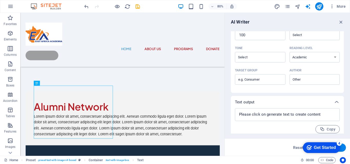
scroll to position [132, 0]
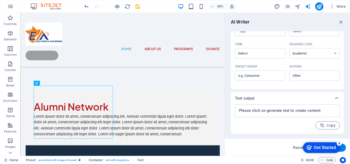
drag, startPoint x: 18, startPoint y: 10, endPoint x: 286, endPoint y: 152, distance: 303.1
click at [286, 153] on div "Reset Generate text" at bounding box center [287, 147] width 125 height 17
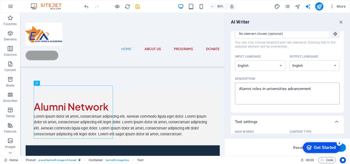
scroll to position [0, 0]
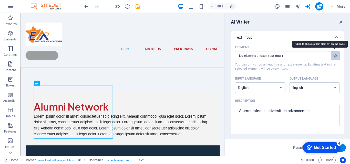
click at [334, 58] on button "Element ​ You can only choose headline and text elements. Existing text in the …" at bounding box center [335, 55] width 9 height 9
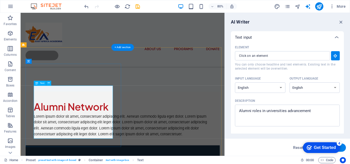
click at [37, 139] on div "Lorem ipsum dolor sit amet, consectetuer adipiscing elit. Aenean commodo ligula…" at bounding box center [148, 153] width 222 height 29
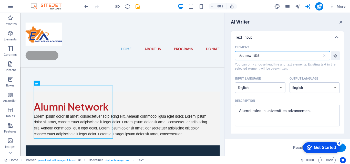
click at [296, 55] on input "#ed-new-1535" at bounding box center [278, 55] width 87 height 9
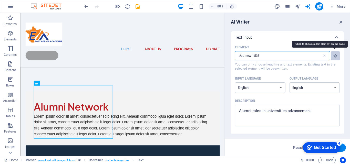
click at [334, 58] on icon "button" at bounding box center [335, 56] width 5 height 5
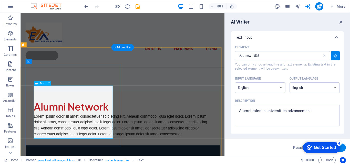
click at [38, 139] on div "Lorem ipsum dolor sit amet, consectetuer adipiscing elit. Aenean commodo ligula…" at bounding box center [148, 153] width 222 height 29
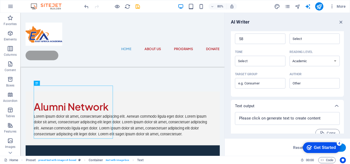
scroll to position [132, 0]
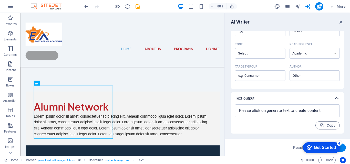
click at [337, 99] on icon at bounding box center [336, 98] width 6 height 6
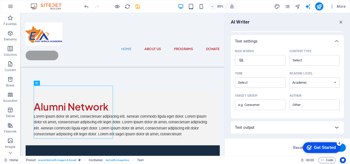
scroll to position [103, 0]
click at [293, 129] on div "Text output" at bounding box center [283, 127] width 96 height 5
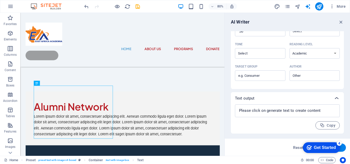
click at [335, 97] on icon at bounding box center [336, 98] width 6 height 6
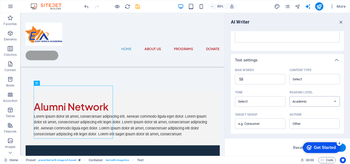
scroll to position [77, 0]
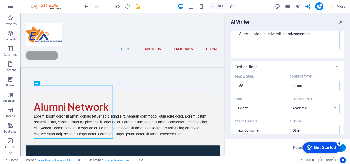
click at [261, 88] on input "58" at bounding box center [260, 86] width 50 height 10
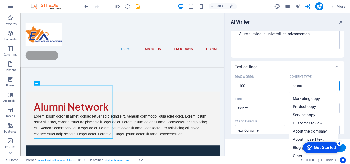
click at [308, 84] on input "Content type ​" at bounding box center [310, 85] width 39 height 7
click at [309, 98] on span "Marketing copy" at bounding box center [306, 98] width 27 height 5
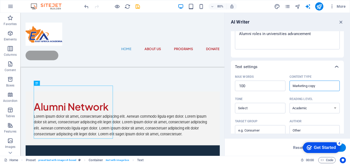
scroll to position [103, 0]
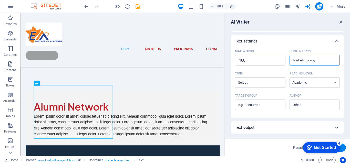
click at [335, 127] on icon at bounding box center [336, 127] width 6 height 6
click at [298, 148] on span "Reset" at bounding box center [298, 148] width 10 height 4
click at [298, 149] on span "Reset" at bounding box center [298, 148] width 10 height 4
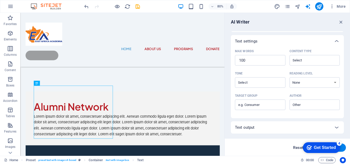
click at [298, 149] on span "Reset" at bounding box center [298, 148] width 10 height 4
click at [325, 148] on div "Get Started" at bounding box center [325, 147] width 22 height 5
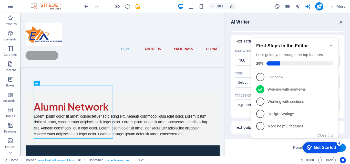
click at [325, 148] on div "Get Started" at bounding box center [325, 147] width 22 height 5
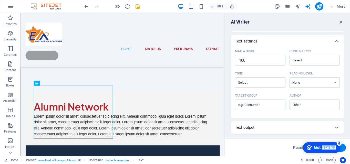
click at [336, 150] on div "Get Started" at bounding box center [325, 147] width 22 height 5
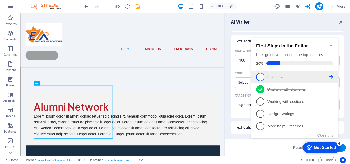
click at [261, 75] on span "1" at bounding box center [260, 77] width 8 height 8
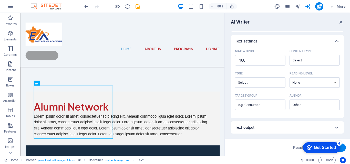
scroll to position [0, 0]
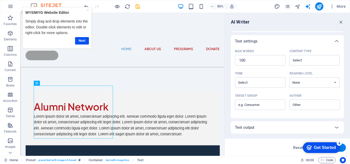
click at [320, 145] on div "Get Started" at bounding box center [325, 147] width 22 height 5
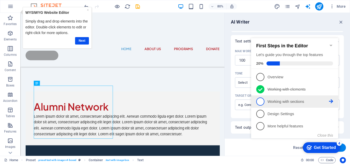
click at [260, 102] on span "3" at bounding box center [260, 102] width 8 height 8
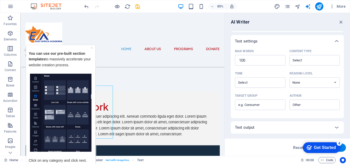
click at [317, 150] on div "Get Started" at bounding box center [325, 147] width 22 height 5
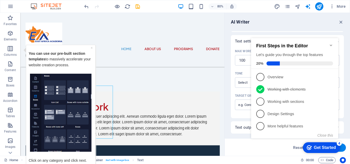
click at [52, 94] on img "Tooltip" at bounding box center [60, 112] width 61 height 78
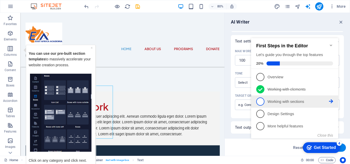
click at [261, 102] on span "3" at bounding box center [260, 102] width 8 height 8
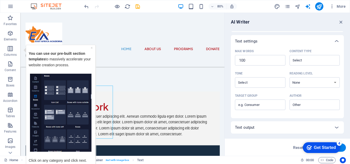
click at [74, 99] on img "Tooltip" at bounding box center [60, 112] width 61 height 78
click at [315, 148] on div "Get Started" at bounding box center [325, 147] width 22 height 5
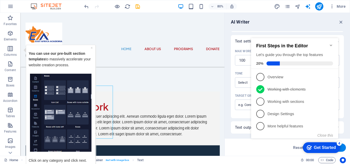
click at [66, 104] on img "Tooltip" at bounding box center [60, 112] width 61 height 78
click at [79, 121] on img "Tooltip" at bounding box center [60, 112] width 61 height 78
click at [80, 116] on img "Tooltip" at bounding box center [60, 112] width 61 height 78
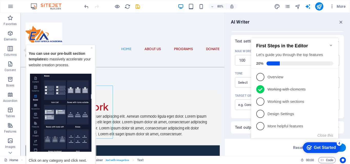
click at [80, 116] on img "Tooltip" at bounding box center [60, 112] width 61 height 78
click at [32, 82] on img "Tooltip" at bounding box center [60, 112] width 61 height 78
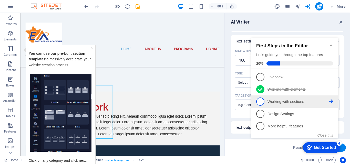
click at [263, 101] on span "3" at bounding box center [260, 102] width 8 height 8
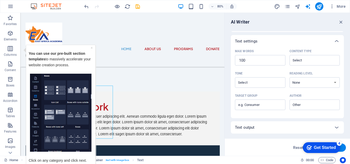
click at [314, 147] on div "Get Started" at bounding box center [325, 147] width 22 height 5
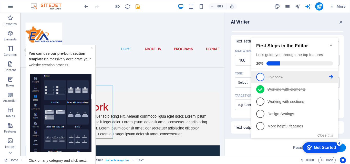
click at [259, 76] on span "1" at bounding box center [260, 77] width 8 height 8
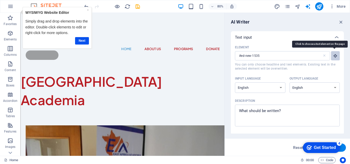
click at [335, 55] on icon "button" at bounding box center [335, 56] width 5 height 5
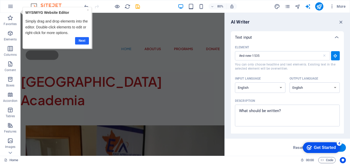
click at [85, 43] on link "Next" at bounding box center [82, 40] width 14 height 7
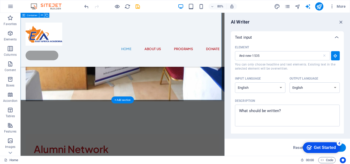
scroll to position [205, 0]
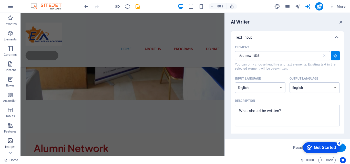
click at [10, 144] on icon "button" at bounding box center [10, 141] width 6 height 6
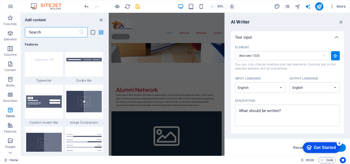
scroll to position [1956, 0]
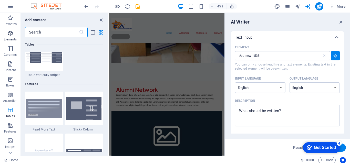
click at [11, 37] on span "Elements" at bounding box center [10, 36] width 20 height 12
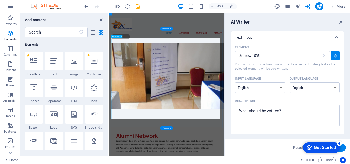
scroll to position [0, 0]
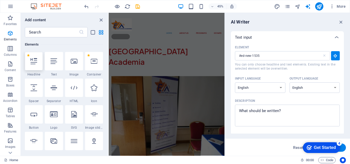
click at [33, 65] on div at bounding box center [34, 61] width 18 height 18
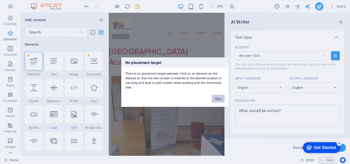
click at [217, 100] on button "Okay" at bounding box center [218, 99] width 13 height 8
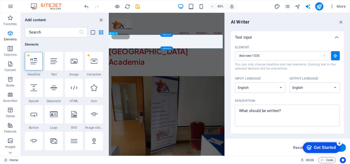
click at [156, 86] on div "​ East Africa Academia" at bounding box center [237, 106] width 257 height 53
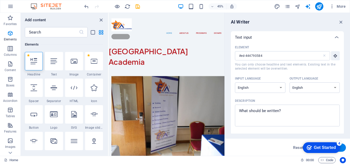
click at [36, 67] on div at bounding box center [34, 61] width 18 height 18
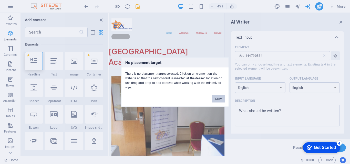
click at [216, 99] on button "Okay" at bounding box center [218, 99] width 13 height 8
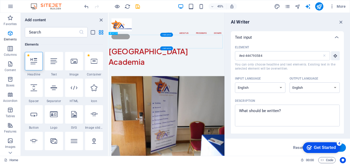
click at [214, 80] on div "​ East Africa Academia" at bounding box center [237, 106] width 257 height 53
click at [34, 64] on icon at bounding box center [33, 61] width 7 height 7
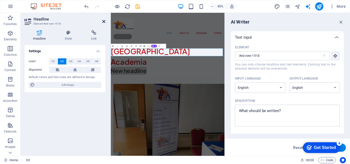
click at [104, 21] on icon at bounding box center [103, 21] width 3 height 4
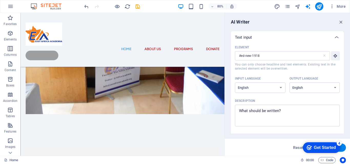
scroll to position [282, 0]
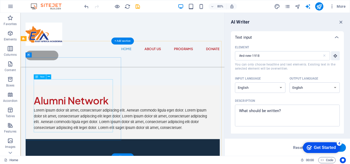
click at [39, 131] on div "Lorem ipsum dolor sit amet, consectetuer adipiscing elit. Aenean commodo ligula…" at bounding box center [148, 145] width 222 height 29
drag, startPoint x: 37, startPoint y: 99, endPoint x: 47, endPoint y: 105, distance: 11.2
click at [47, 131] on div "Lorem ipsum dolor sit amet, consectetuer adipiscing elit. Aenean commodo ligula…" at bounding box center [148, 145] width 222 height 29
click at [99, 131] on div "Lorem ipsum dolor sit amet, consectetuer adipiscing elit. Aenean commodo ligula…" at bounding box center [148, 145] width 222 height 29
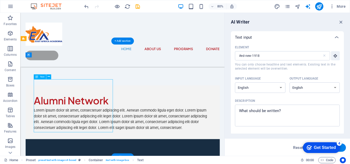
click at [58, 131] on div "Lorem ipsum dolor sit amet, consectetuer adipiscing elit. Aenean commodo ligula…" at bounding box center [148, 145] width 222 height 29
click at [51, 84] on div "H1 Menu Bar Unequal Columns Image Container Container Text Container Spacer Con…" at bounding box center [122, 84] width 204 height 143
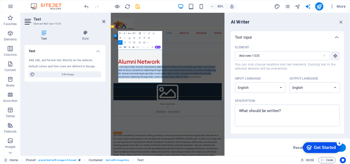
drag, startPoint x: 129, startPoint y: 99, endPoint x: 216, endPoint y: 161, distance: 107.3
click at [216, 159] on p "Lorem ipsum dolor sit amet, consectetuer adipiscing elit. Aenean commodo ligula…" at bounding box center [237, 144] width 220 height 29
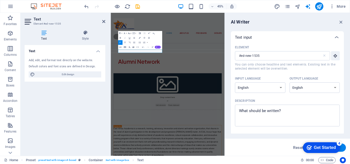
click at [158, 46] on button "AI" at bounding box center [158, 47] width 6 height 3
click at [149, 51] on link "Improve" at bounding box center [145, 51] width 23 height 4
click at [157, 47] on icon "button" at bounding box center [157, 47] width 2 height 2
click at [142, 130] on p "​" at bounding box center [237, 133] width 220 height 7
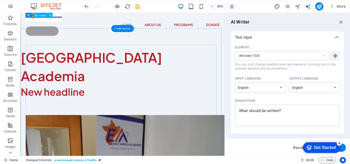
scroll to position [0, 0]
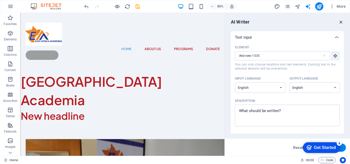
click at [342, 23] on icon "button" at bounding box center [341, 22] width 6 height 6
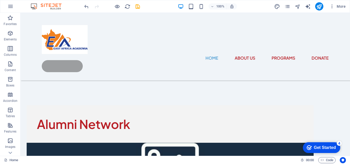
scroll to position [282, 0]
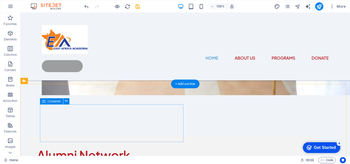
click at [131, 136] on div "Alumni Network" at bounding box center [170, 155] width 287 height 38
click at [129, 136] on div "Alumni Network" at bounding box center [170, 155] width 287 height 38
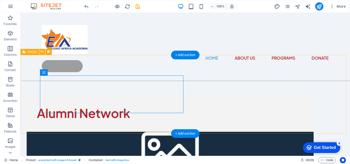
scroll to position [333, 0]
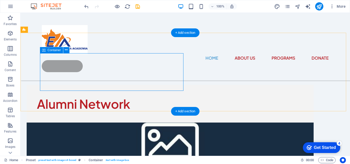
click at [123, 85] on div "Alumni Network" at bounding box center [170, 104] width 287 height 38
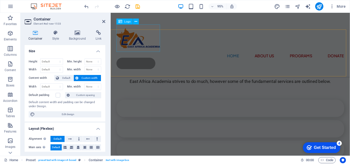
scroll to position [1845, 0]
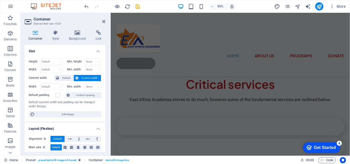
click at [101, 21] on h2 "Container" at bounding box center [70, 19] width 72 height 5
click at [103, 21] on icon at bounding box center [103, 21] width 3 height 4
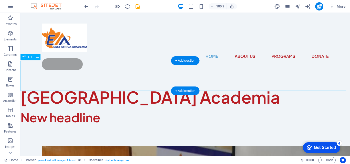
scroll to position [0, 0]
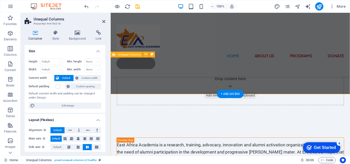
scroll to position [346, 0]
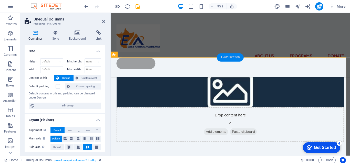
click at [235, 60] on div "+ Add section" at bounding box center [230, 58] width 27 height 8
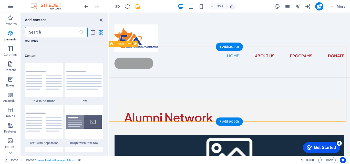
scroll to position [896, 0]
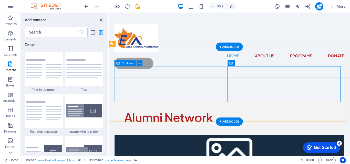
click at [183, 104] on div "Alumni Network" at bounding box center [236, 123] width 242 height 38
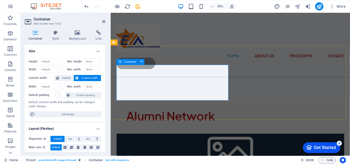
click at [207, 103] on div "Alumni Network" at bounding box center [236, 122] width 239 height 38
click at [202, 113] on div "Alumni Network" at bounding box center [236, 121] width 219 height 17
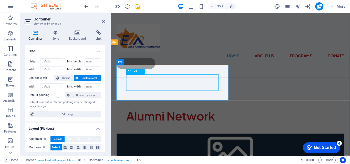
click at [220, 113] on div "Alumni Network" at bounding box center [236, 121] width 219 height 17
click at [218, 113] on div "Alumni Network" at bounding box center [236, 121] width 219 height 17
click at [219, 113] on div "Alumni Network" at bounding box center [236, 121] width 219 height 17
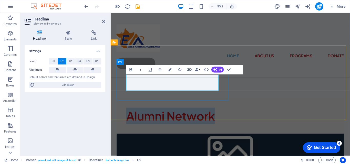
click at [221, 113] on h2 "Alumni Network" at bounding box center [236, 121] width 219 height 17
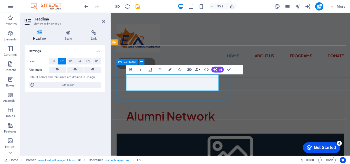
click at [223, 103] on div "Alumni Network" at bounding box center [236, 122] width 239 height 38
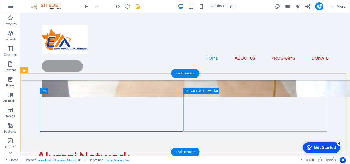
scroll to position [292, 0]
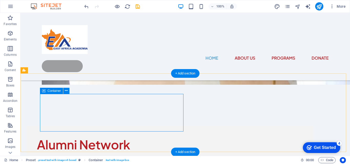
click at [157, 127] on div "Alumni Network" at bounding box center [170, 145] width 287 height 38
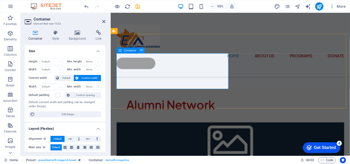
click at [142, 52] on icon at bounding box center [141, 50] width 3 height 5
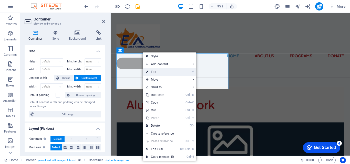
click at [159, 75] on link "⏎ Edit" at bounding box center [160, 72] width 34 height 8
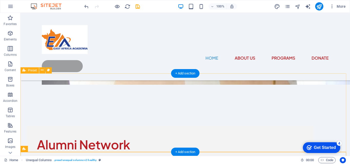
click at [185, 75] on div "+ Add section" at bounding box center [185, 73] width 28 height 9
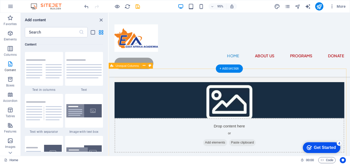
scroll to position [234, 0]
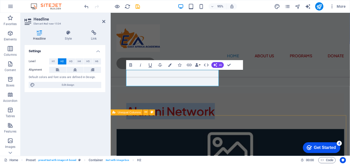
scroll to position [285, 0]
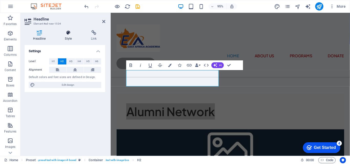
click at [70, 32] on icon at bounding box center [68, 32] width 24 height 5
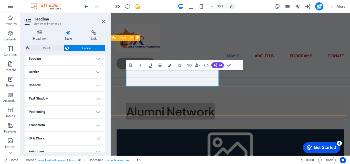
scroll to position [102, 0]
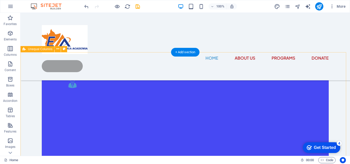
scroll to position [720, 0]
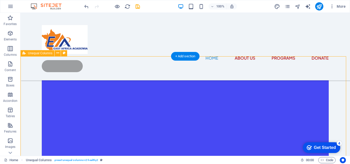
scroll to position [771, 0]
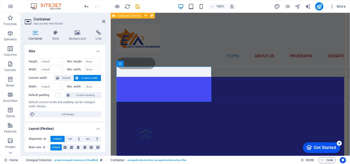
scroll to position [864, 0]
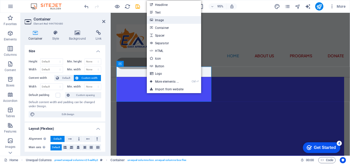
click at [173, 21] on link "Image" at bounding box center [174, 20] width 54 height 8
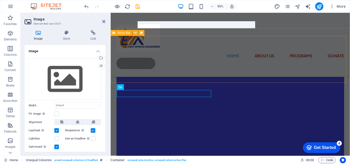
scroll to position [854, 0]
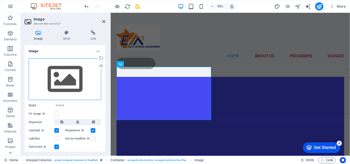
click at [65, 84] on div "Drag files here, click to choose files or select files from Files or our free s…" at bounding box center [65, 79] width 72 height 42
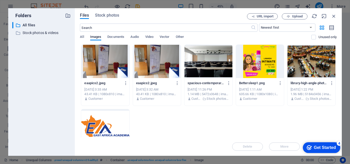
scroll to position [855, 0]
click at [82, 37] on span "All" at bounding box center [82, 37] width 4 height 7
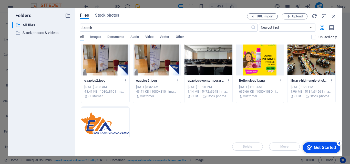
scroll to position [0, 0]
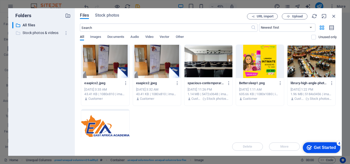
click at [35, 34] on p "Stock photos & videos" at bounding box center [42, 33] width 39 height 6
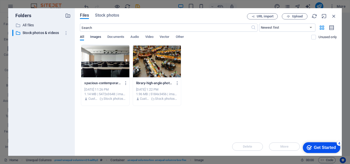
click at [96, 37] on span "Images" at bounding box center [95, 37] width 11 height 7
click at [118, 36] on span "Documents" at bounding box center [115, 37] width 17 height 7
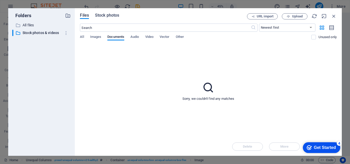
click at [104, 16] on span "Stock photos" at bounding box center [107, 15] width 24 height 6
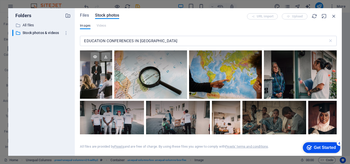
scroll to position [1149, 0]
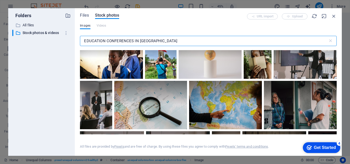
click at [164, 45] on input "EDUCATION CONFERENCES IN AFRICA" at bounding box center [204, 41] width 248 height 10
click at [106, 40] on input "EDUCATION CONFERENCES IN AFRICA" at bounding box center [204, 41] width 248 height 10
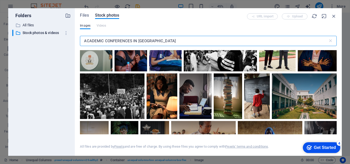
scroll to position [0, 0]
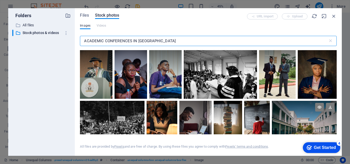
click at [280, 122] on div at bounding box center [304, 112] width 65 height 23
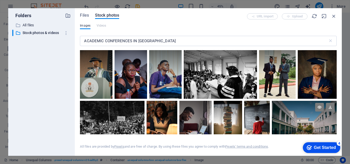
click at [299, 115] on div at bounding box center [304, 112] width 65 height 23
click at [308, 113] on div at bounding box center [304, 112] width 65 height 23
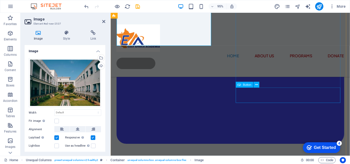
scroll to position [926, 0]
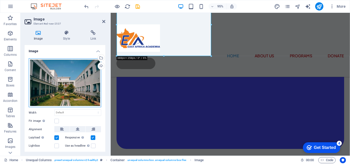
click at [82, 83] on div "Drag files here, click to choose files or select files from Files or our free s…" at bounding box center [65, 82] width 72 height 49
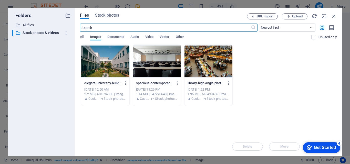
scroll to position [927, 0]
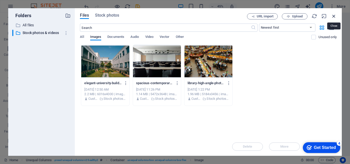
click at [333, 17] on icon "button" at bounding box center [334, 16] width 6 height 6
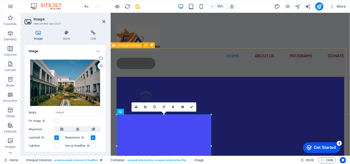
scroll to position [824, 0]
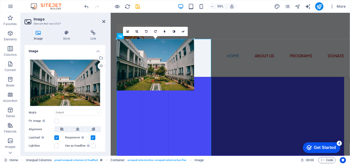
drag, startPoint x: 210, startPoint y: 90, endPoint x: 191, endPoint y: 111, distance: 28.5
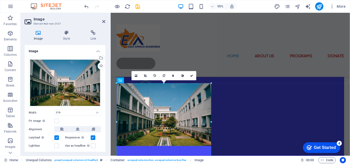
drag, startPoint x: 194, startPoint y: 97, endPoint x: 102, endPoint y: 86, distance: 93.2
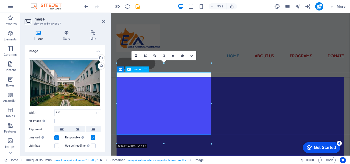
scroll to position [875, 0]
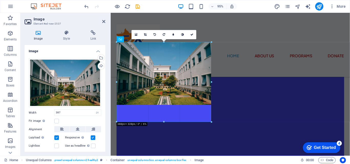
drag, startPoint x: 164, startPoint y: 105, endPoint x: 172, endPoint y: 123, distance: 19.9
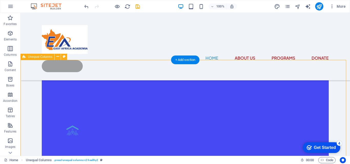
scroll to position [803, 0]
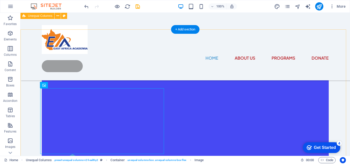
scroll to position [752, 0]
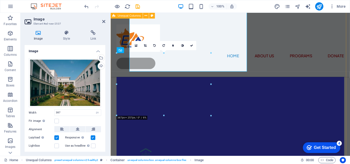
scroll to position [864, 0]
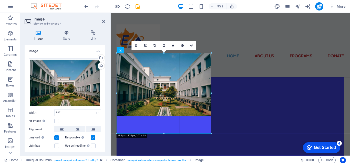
drag, startPoint x: 211, startPoint y: 58, endPoint x: 111, endPoint y: 49, distance: 100.8
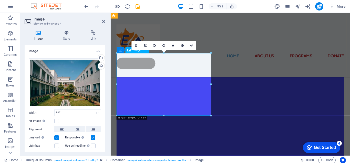
drag, startPoint x: 230, startPoint y: 64, endPoint x: 122, endPoint y: 62, distance: 108.8
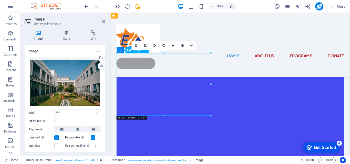
drag, startPoint x: 163, startPoint y: 92, endPoint x: 170, endPoint y: 108, distance: 17.2
drag, startPoint x: 236, startPoint y: 95, endPoint x: 316, endPoint y: 91, distance: 80.2
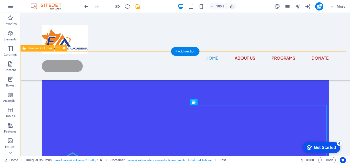
scroll to position [766, 0]
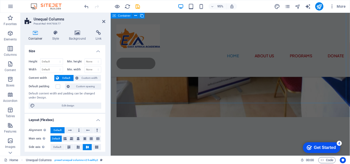
scroll to position [271, 0]
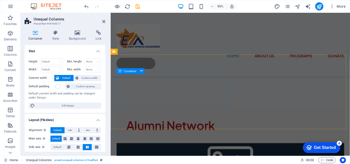
click at [212, 112] on div "Alumni Network" at bounding box center [236, 131] width 239 height 38
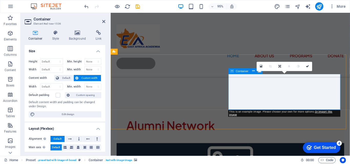
click at [260, 67] on icon at bounding box center [261, 66] width 3 height 3
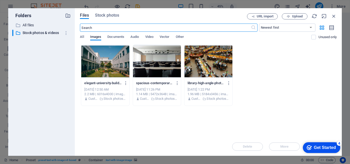
click at [129, 25] on input "text" at bounding box center [165, 28] width 171 height 8
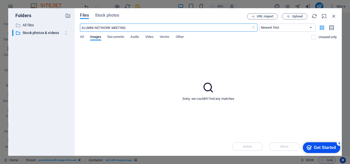
click at [164, 27] on input "ALUMNI NETWORK MEETING" at bounding box center [165, 28] width 171 height 8
click at [167, 27] on input "UNIVERSITIES ALUMNI NETWORK" at bounding box center [165, 28] width 171 height 8
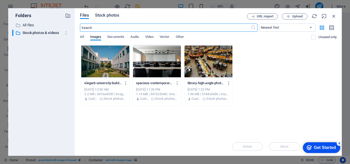
click at [105, 17] on span "Stock photos" at bounding box center [107, 15] width 24 height 6
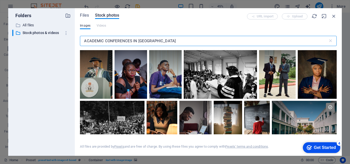
click at [157, 40] on input "ACADEMIC CONFERENCES IN AFRICA" at bounding box center [204, 41] width 248 height 10
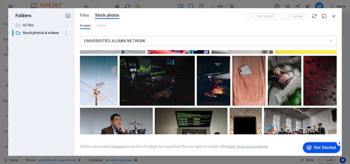
scroll to position [2432, 0]
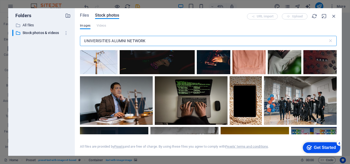
click at [83, 41] on input "UNIVERISITIES ALUMNI NETWORK" at bounding box center [204, 41] width 248 height 10
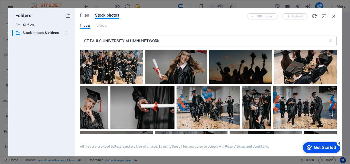
scroll to position [0, 0]
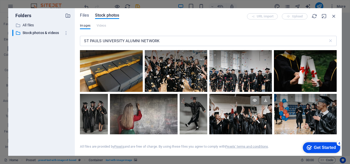
click at [242, 121] on div at bounding box center [240, 115] width 62 height 42
click at [242, 121] on div at bounding box center [240, 125] width 62 height 21
click at [242, 121] on div at bounding box center [240, 115] width 62 height 42
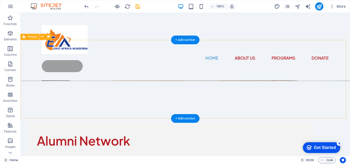
scroll to position [373, 0]
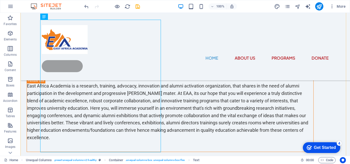
scroll to position [487, 0]
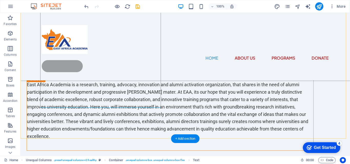
click at [192, 101] on div "East Africa Academia is a research, training, advocacy, innovation and alumni a…" at bounding box center [184, 117] width 329 height 108
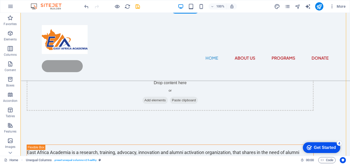
scroll to position [333, 0]
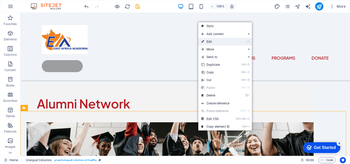
click at [218, 43] on link "⏎ Edit" at bounding box center [215, 42] width 34 height 8
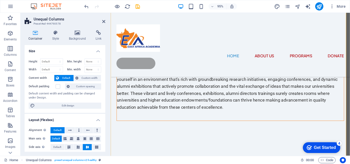
scroll to position [487, 0]
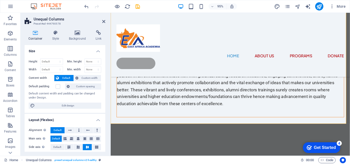
click at [251, 89] on div "East Africa Academia is a research, training, advocacy, innovation and alumni a…" at bounding box center [237, 85] width 252 height 115
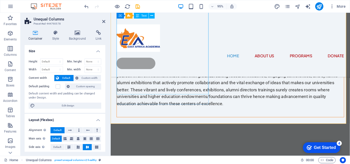
click at [210, 88] on div "East Africa Academia is a research, training, advocacy, innovation and alumni a…" at bounding box center [236, 79] width 239 height 66
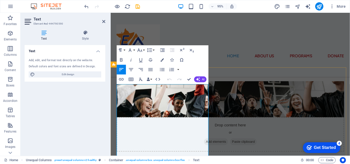
drag, startPoint x: 202, startPoint y: 107, endPoint x: 225, endPoint y: 126, distance: 29.9
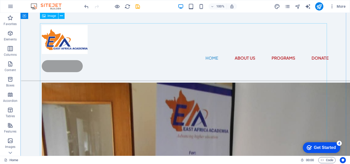
scroll to position [0, 0]
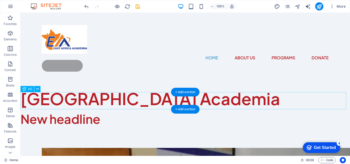
click at [107, 110] on div "New headline" at bounding box center [184, 118] width 329 height 17
click at [112, 110] on div "New headline" at bounding box center [184, 118] width 329 height 17
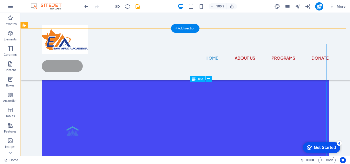
scroll to position [794, 0]
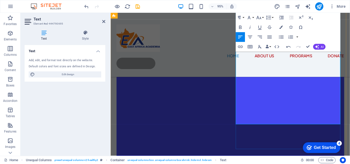
scroll to position [891, 0]
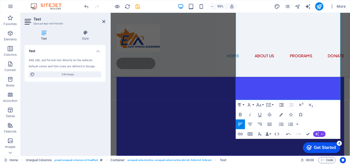
click at [319, 134] on button "AI" at bounding box center [319, 134] width 12 height 6
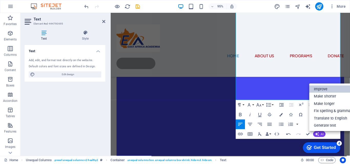
click at [329, 89] on link "Improve" at bounding box center [332, 89] width 47 height 7
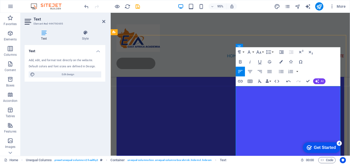
scroll to position [788, 0]
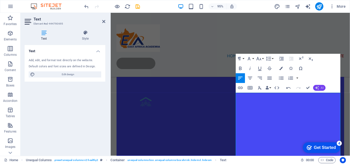
click at [319, 88] on button "AI" at bounding box center [319, 88] width 12 height 6
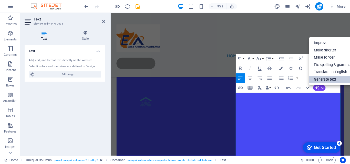
click at [341, 78] on link "Generate text" at bounding box center [332, 79] width 47 height 7
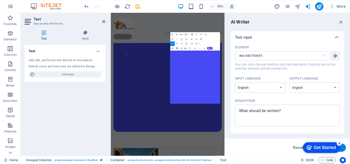
scroll to position [789, 0]
click at [208, 49] on icon "button" at bounding box center [209, 49] width 2 height 2
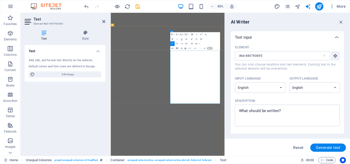
select select "English"
select select "Academic"
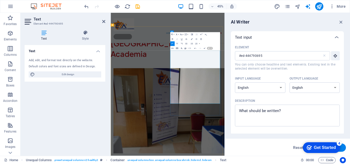
scroll to position [789, 0]
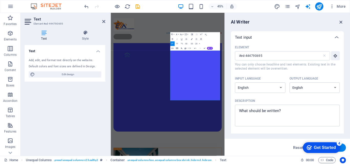
click at [342, 23] on icon "button" at bounding box center [341, 22] width 6 height 6
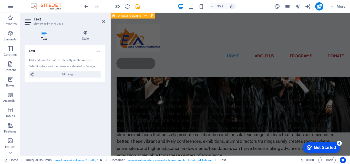
scroll to position [404, 0]
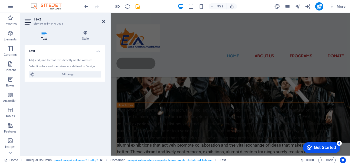
click at [103, 22] on icon at bounding box center [103, 21] width 3 height 4
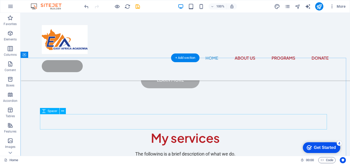
scroll to position [1322, 0]
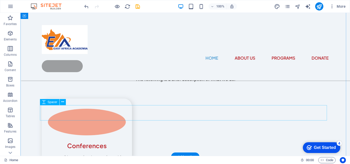
scroll to position [1319, 0]
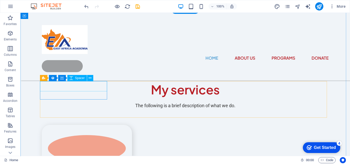
select select "px"
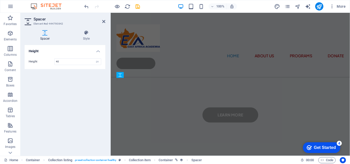
scroll to position [1416, 0]
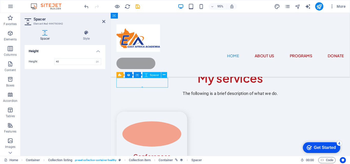
click at [164, 76] on icon at bounding box center [164, 74] width 3 height 5
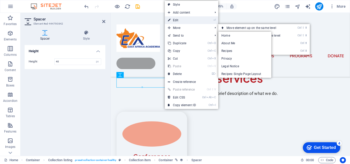
click at [186, 22] on link "⏎ Edit" at bounding box center [182, 20] width 34 height 8
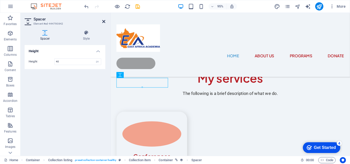
click at [102, 22] on icon at bounding box center [103, 21] width 3 height 4
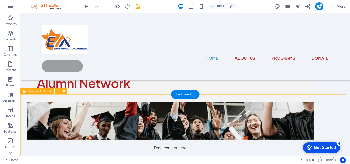
scroll to position [333, 0]
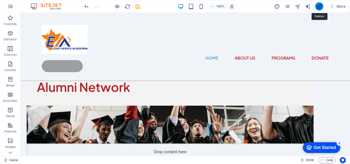
click at [320, 5] on icon "publish" at bounding box center [319, 7] width 6 height 6
